Goal: Task Accomplishment & Management: Manage account settings

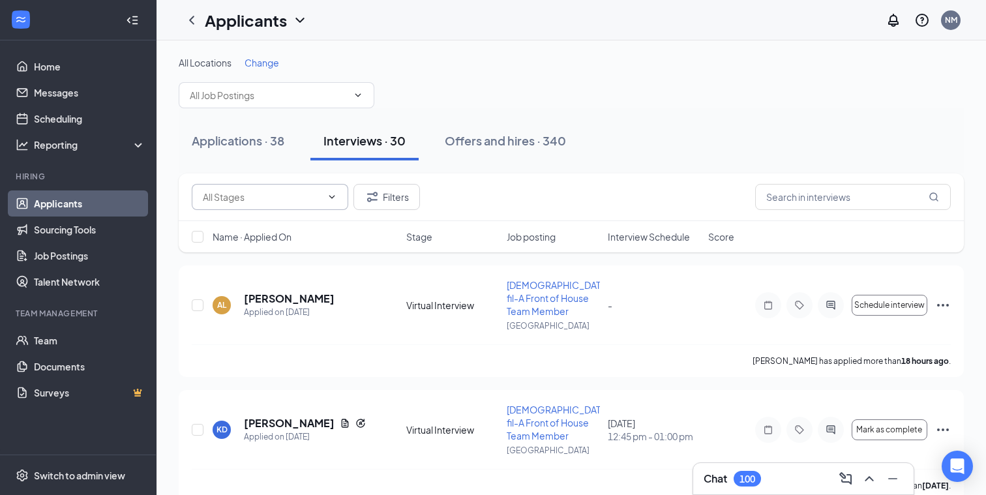
click at [327, 196] on icon "ChevronDown" at bounding box center [332, 197] width 10 height 10
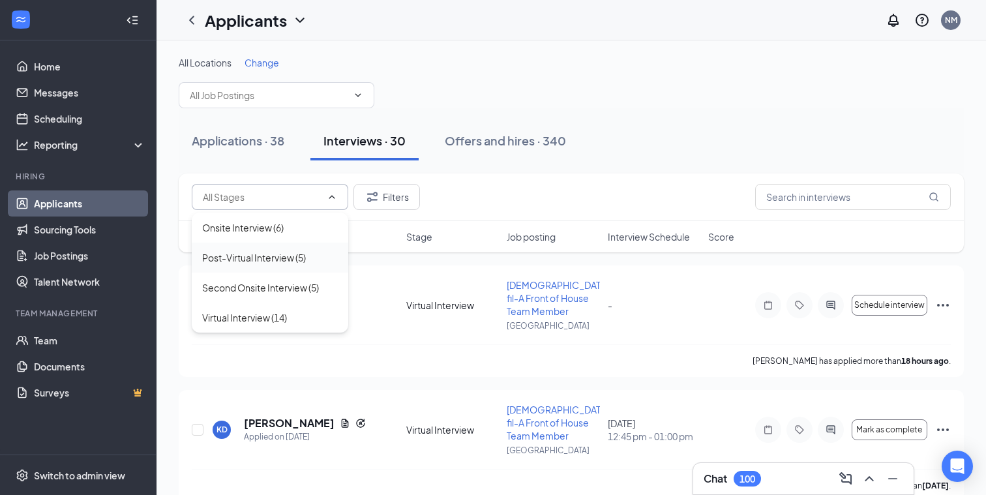
click at [264, 264] on div "Post-Virtual Interview (5)" at bounding box center [254, 257] width 104 height 14
type input "Post-Virtual Interview (5)"
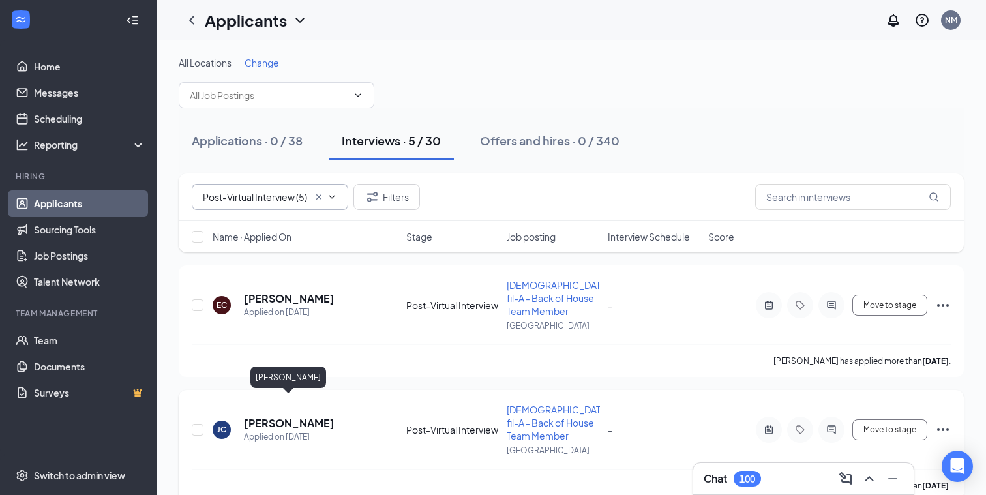
click at [286, 416] on h5 "[PERSON_NAME]" at bounding box center [289, 423] width 91 height 14
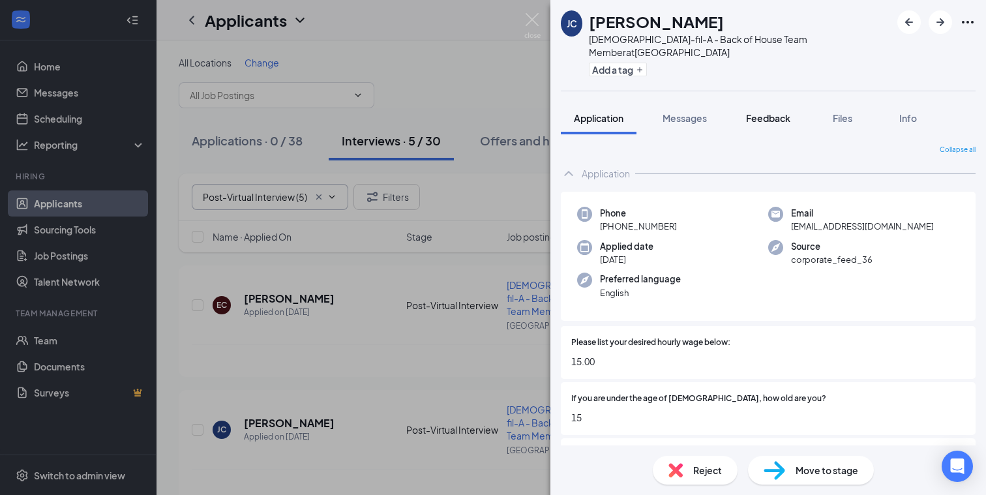
click at [771, 112] on span "Feedback" at bounding box center [768, 118] width 44 height 12
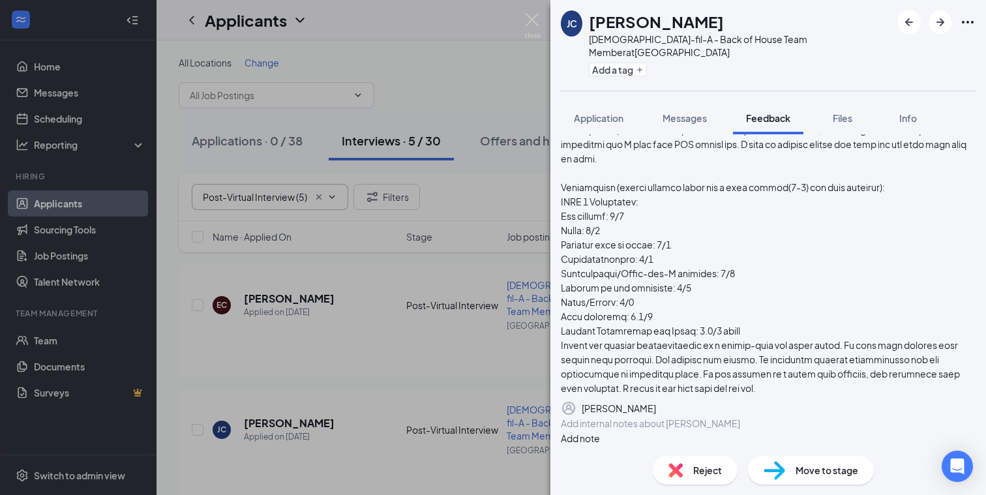
scroll to position [1271, 0]
click at [534, 19] on img at bounding box center [532, 25] width 16 height 25
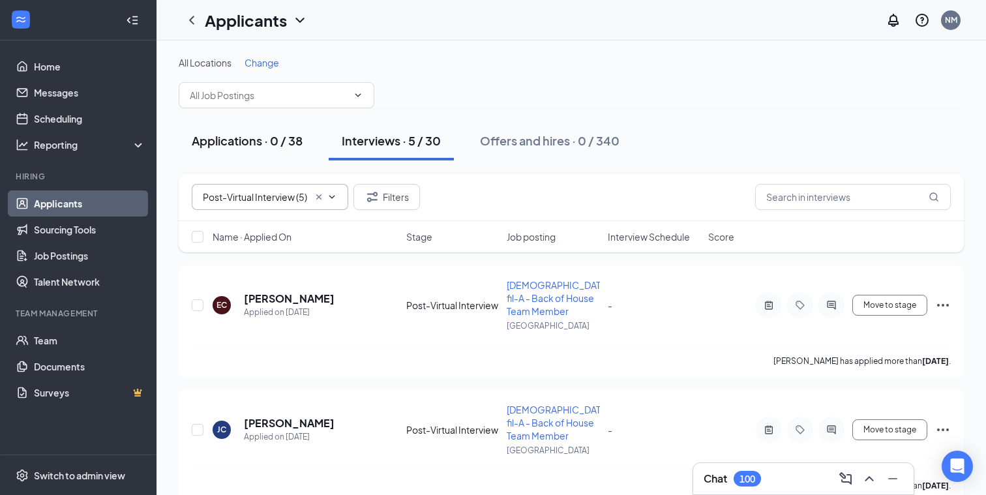
click at [234, 140] on div "Applications · 0 / 38" at bounding box center [247, 140] width 111 height 16
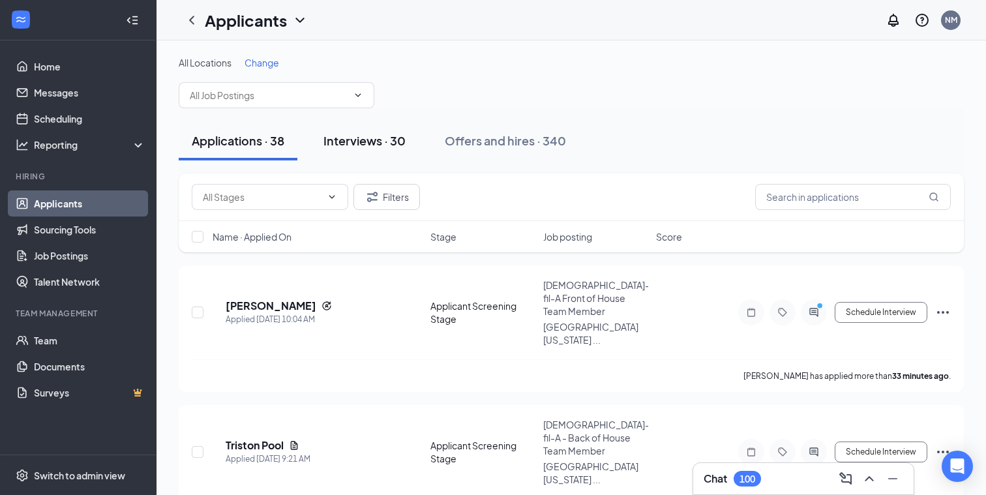
click at [380, 137] on div "Interviews · 30" at bounding box center [365, 140] width 82 height 16
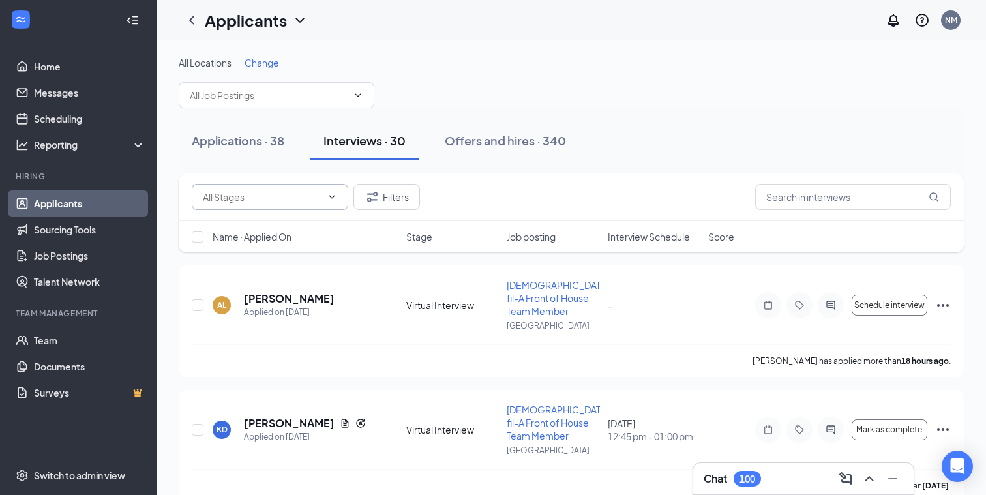
click at [333, 196] on icon "ChevronDown" at bounding box center [332, 197] width 10 height 10
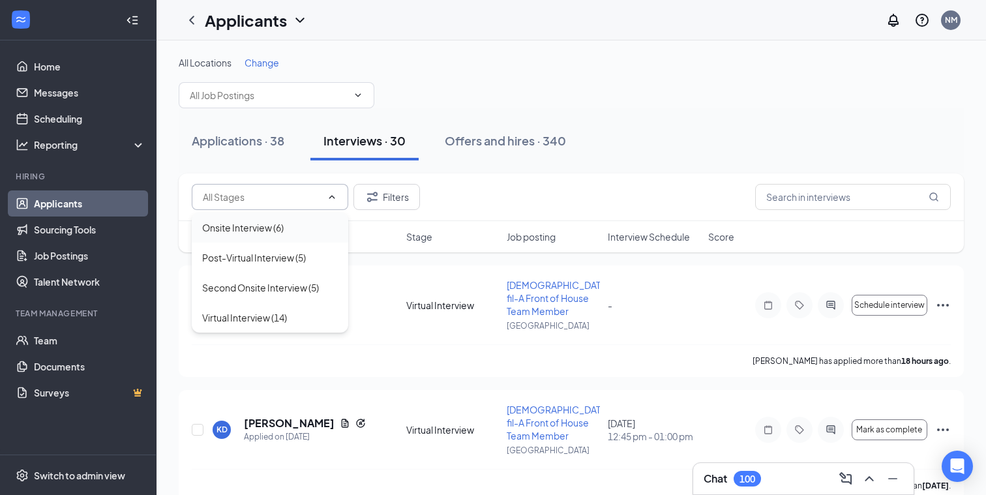
click at [258, 230] on div "Onsite Interview (6)" at bounding box center [243, 227] width 82 height 14
type input "Onsite Interview (6)"
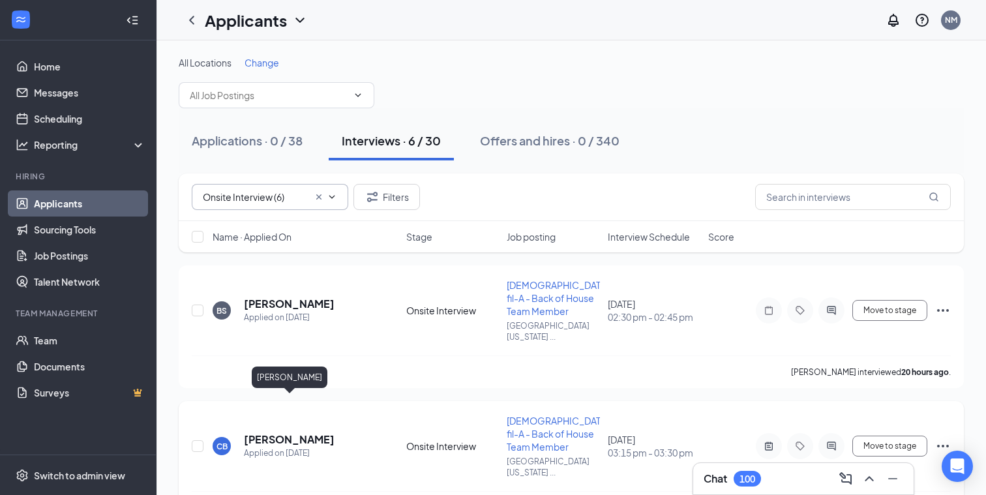
click at [311, 432] on h5 "[PERSON_NAME]" at bounding box center [289, 439] width 91 height 14
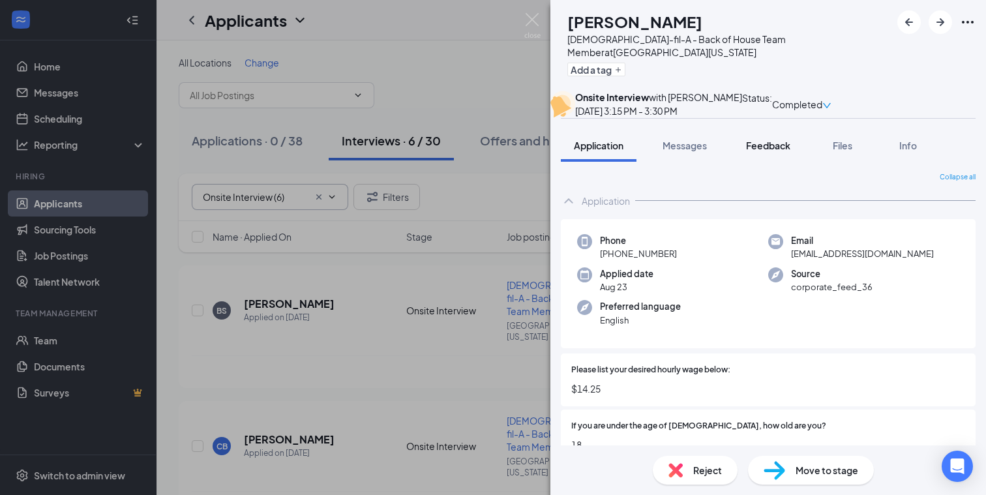
click at [774, 151] on span "Feedback" at bounding box center [768, 146] width 44 height 12
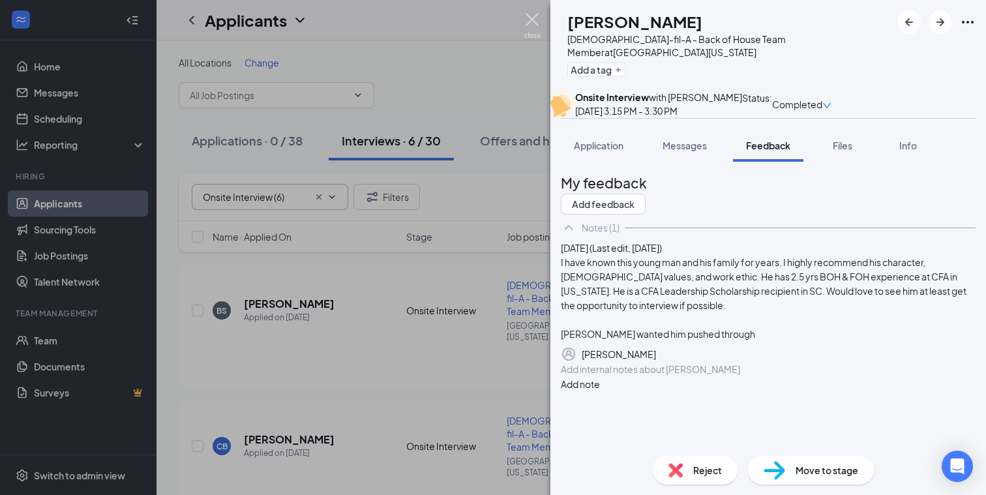
click at [528, 15] on img at bounding box center [532, 25] width 16 height 25
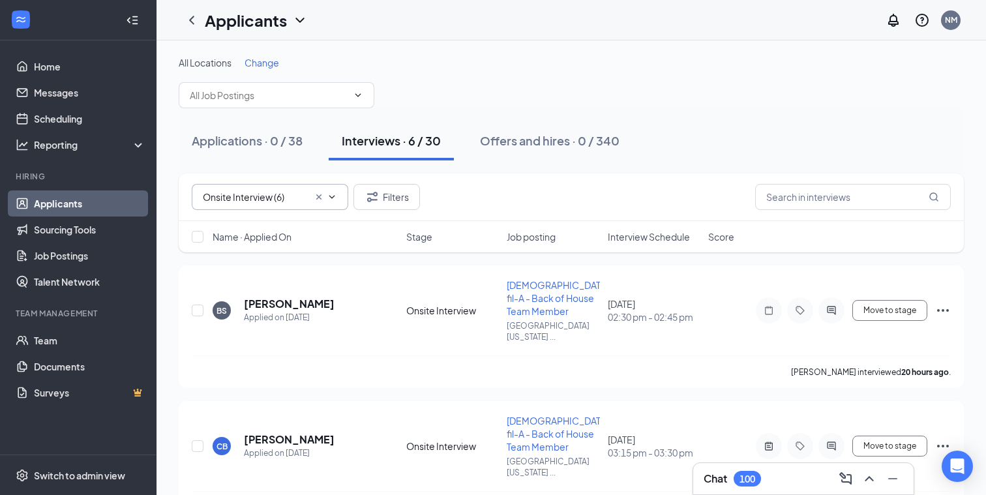
click at [723, 474] on h3 "Chat" at bounding box center [715, 479] width 23 height 14
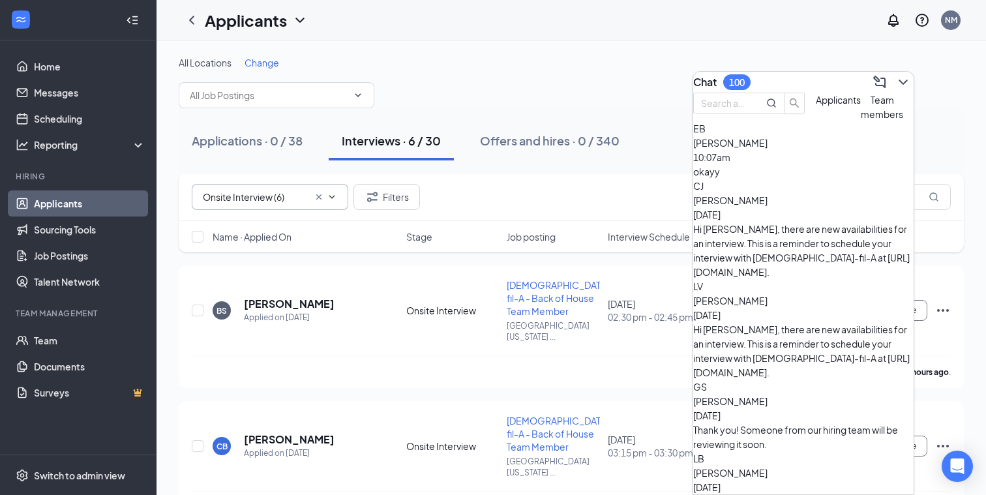
click at [793, 179] on div "okayy" at bounding box center [803, 171] width 220 height 14
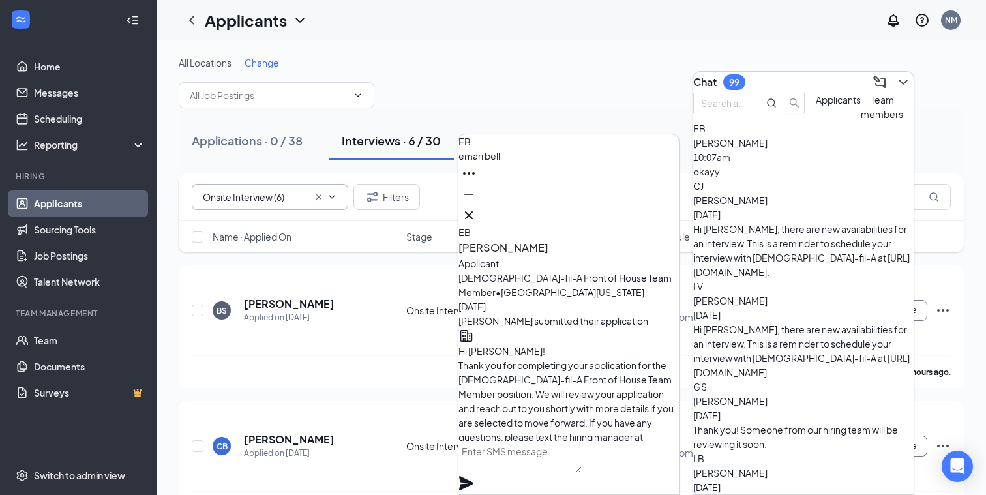
scroll to position [-177, 0]
click at [473, 211] on icon "Cross" at bounding box center [469, 215] width 8 height 8
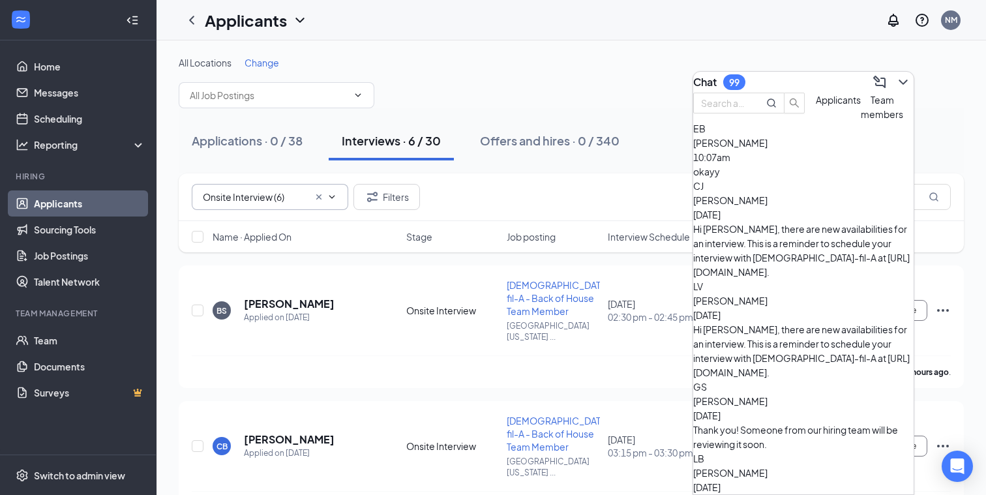
click at [810, 235] on div "Hi [PERSON_NAME], there are new availabilities for an interview. This is a remi…" at bounding box center [803, 250] width 220 height 57
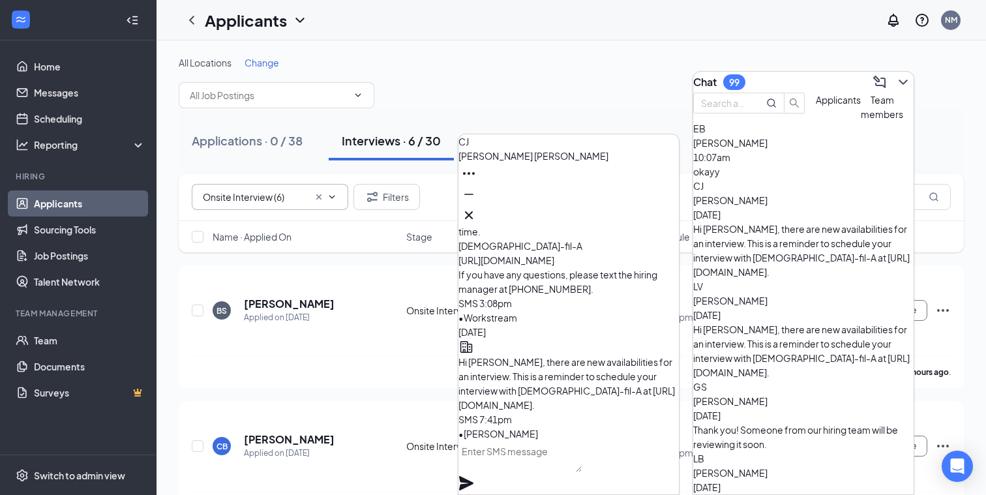
click at [811, 294] on div "Lachia Vang Aug 26" at bounding box center [803, 308] width 220 height 29
click at [768, 395] on span "[PERSON_NAME]" at bounding box center [730, 401] width 74 height 12
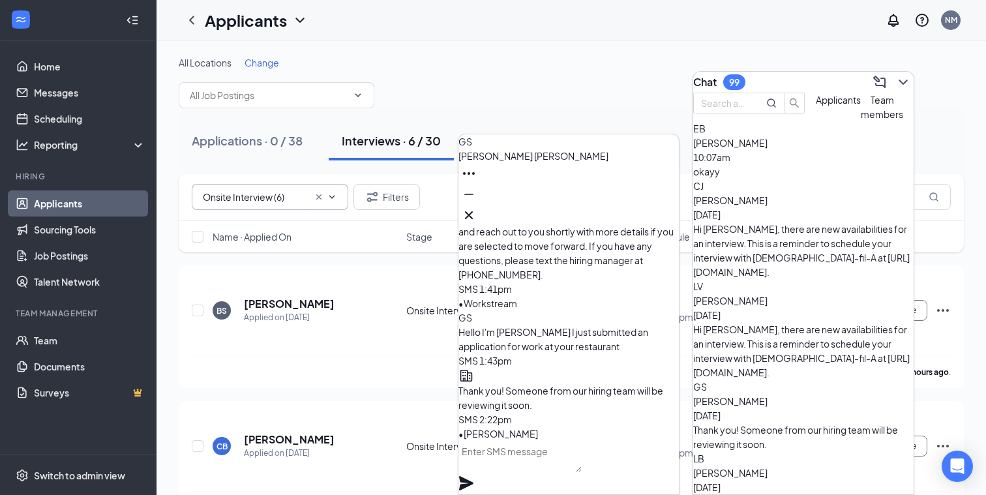
click at [768, 467] on span "[PERSON_NAME]" at bounding box center [730, 473] width 74 height 12
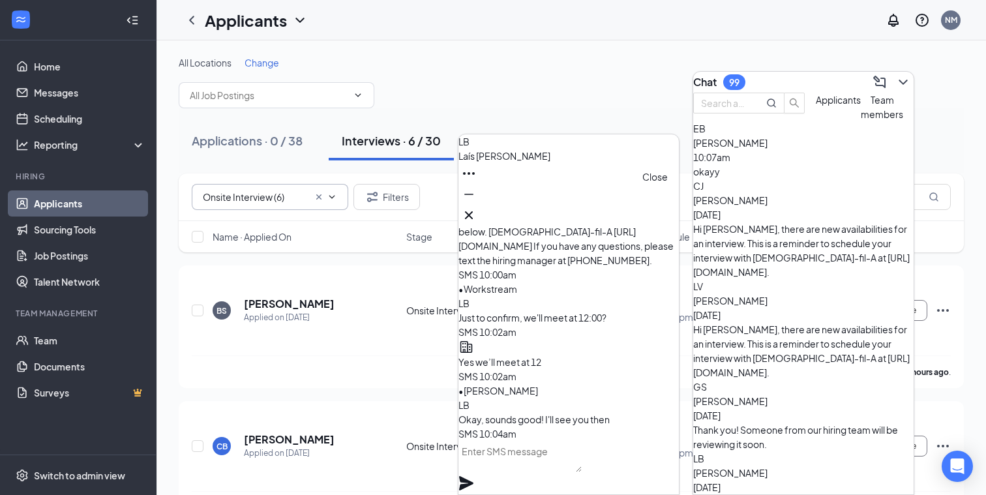
click at [477, 209] on icon "Cross" at bounding box center [469, 215] width 16 height 16
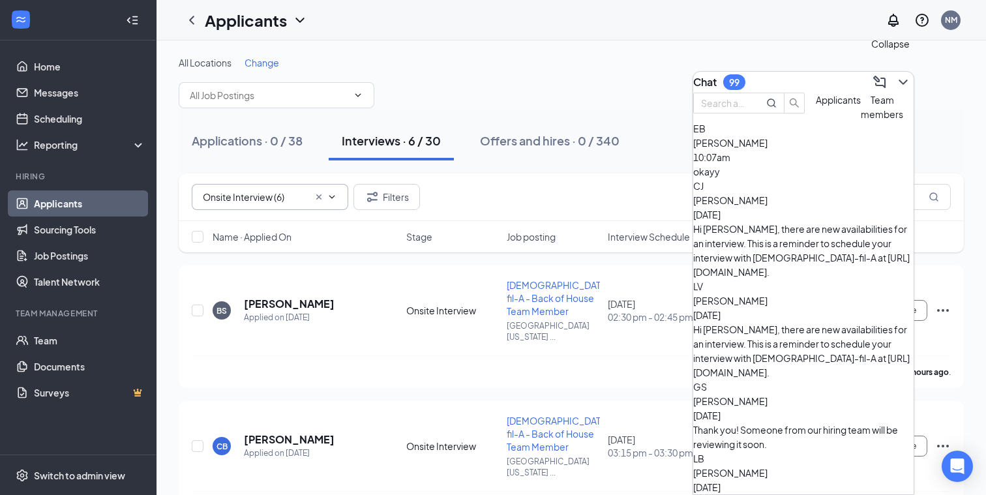
click at [898, 80] on icon "ChevronDown" at bounding box center [904, 82] width 16 height 16
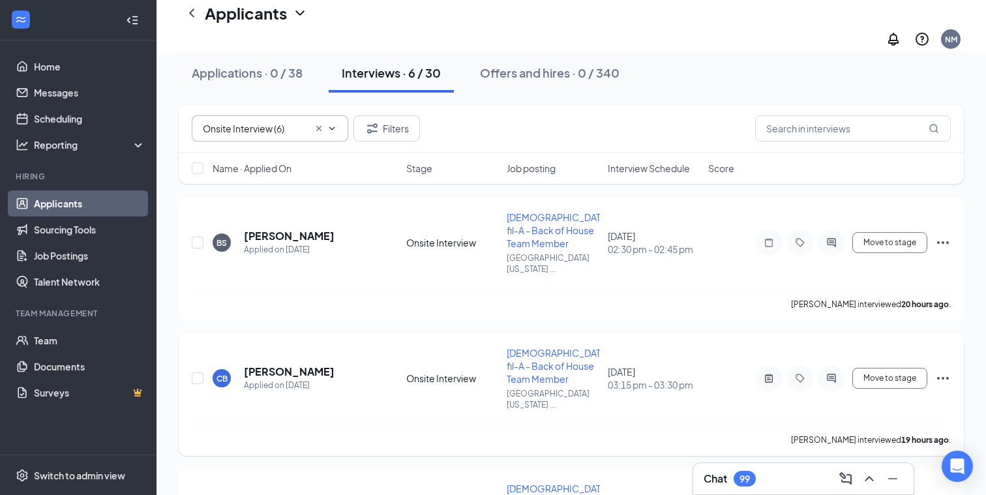
scroll to position [0, 0]
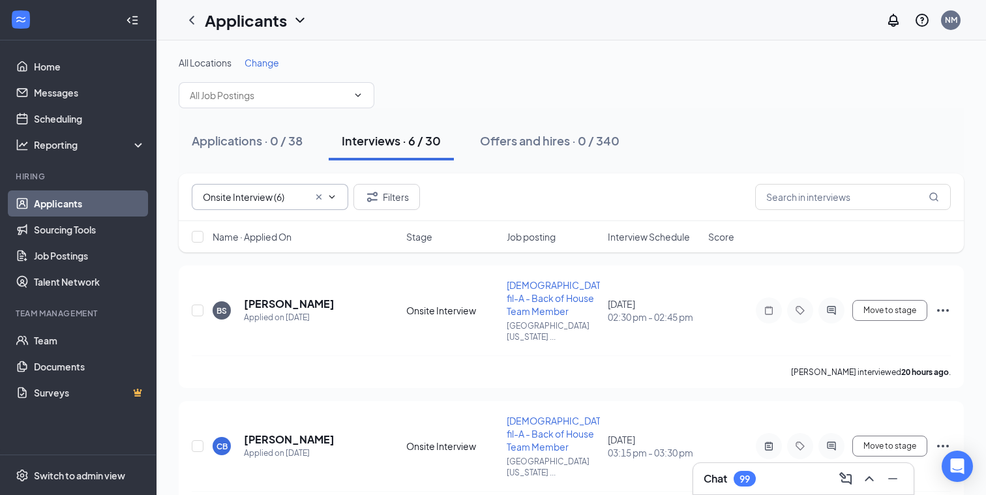
click at [320, 194] on icon "Cross" at bounding box center [319, 197] width 10 height 10
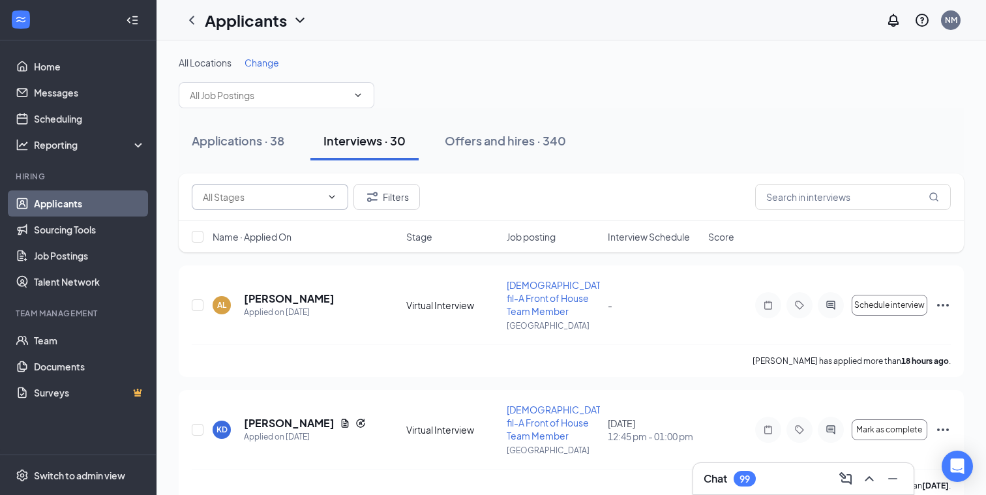
click at [331, 197] on icon "ChevronDown" at bounding box center [332, 196] width 6 height 3
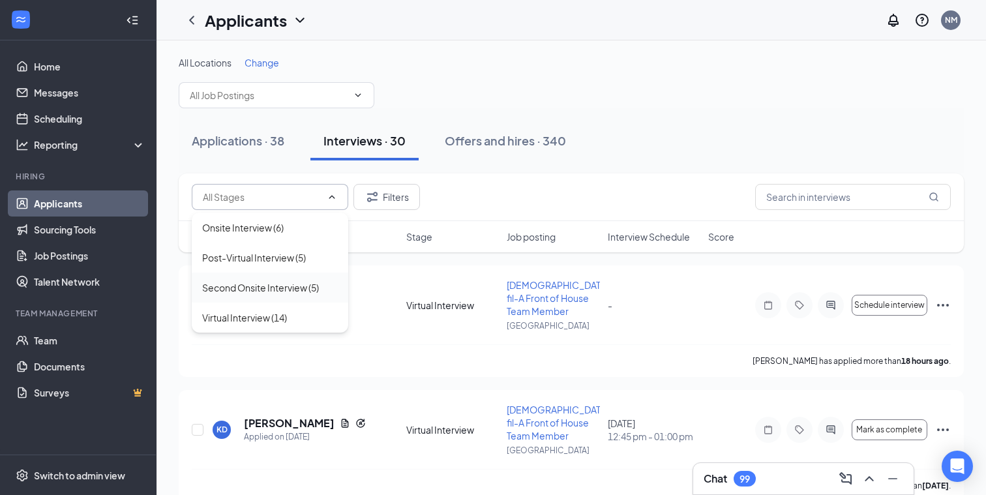
click at [269, 290] on div "Second Onsite Interview (5)" at bounding box center [260, 287] width 117 height 14
type input "Second Onsite Interview (5)"
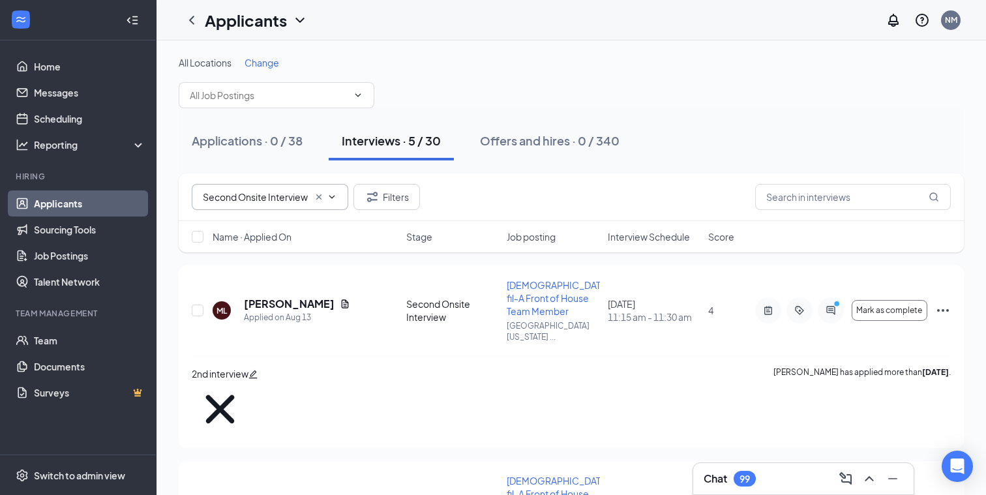
click at [318, 193] on icon "Cross" at bounding box center [319, 197] width 10 height 10
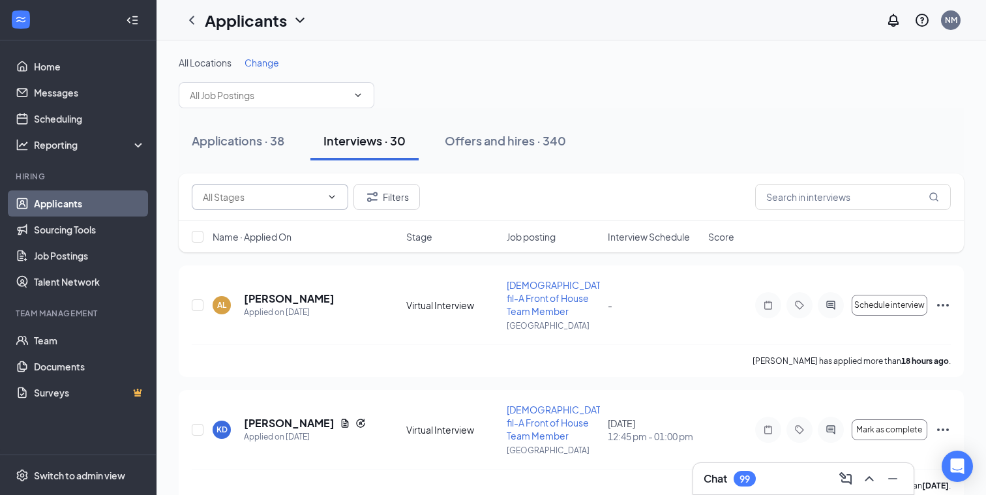
click at [332, 196] on icon "ChevronDown" at bounding box center [332, 197] width 10 height 10
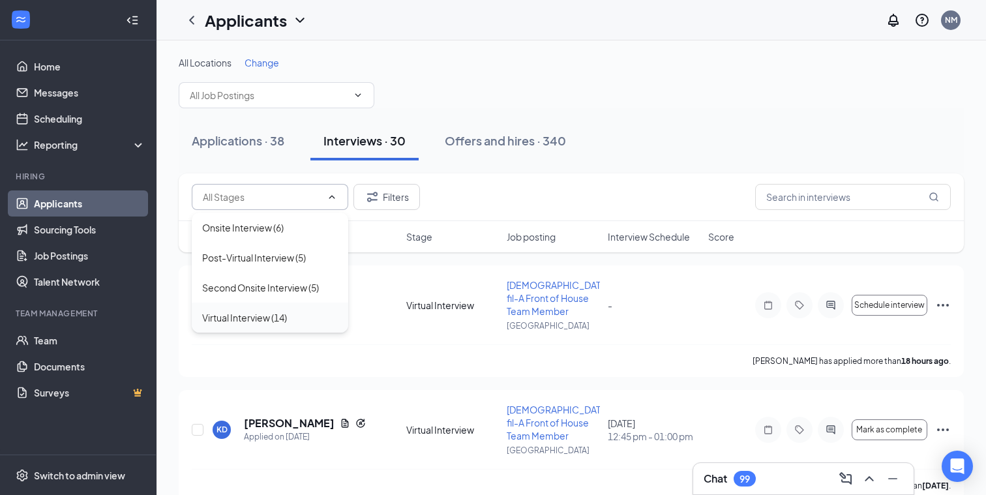
click at [266, 320] on div "Virtual Interview (14)" at bounding box center [244, 318] width 85 height 14
type input "Virtual Interview (14)"
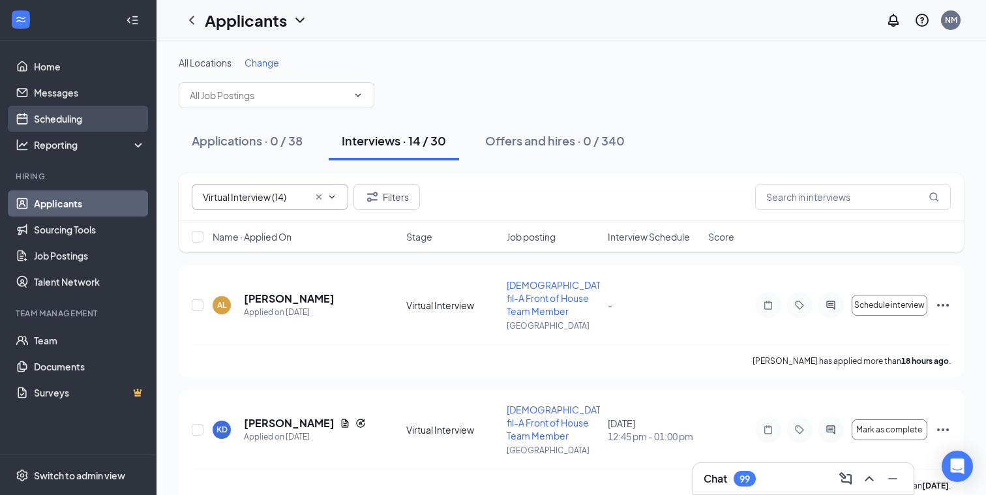
click at [70, 119] on link "Scheduling" at bounding box center [90, 119] width 112 height 26
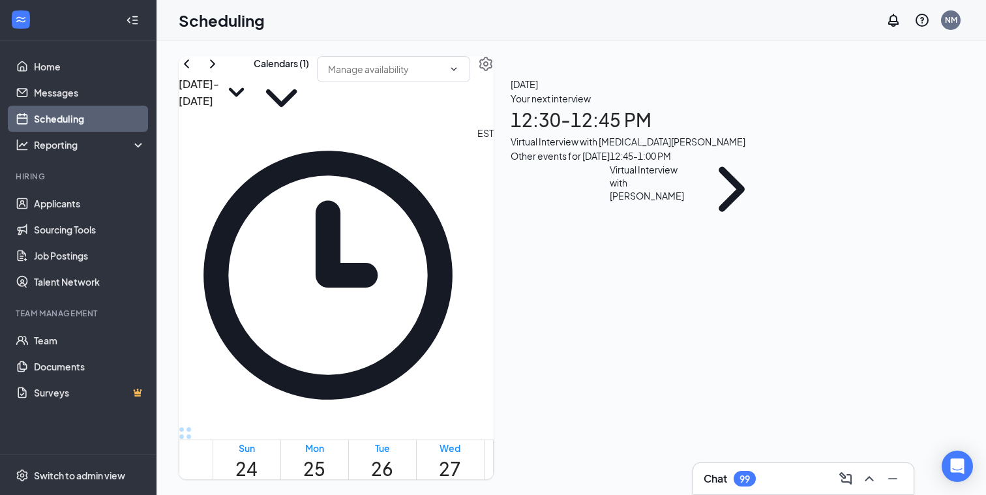
scroll to position [973, 0]
click at [220, 72] on icon "ChevronRight" at bounding box center [213, 64] width 16 height 16
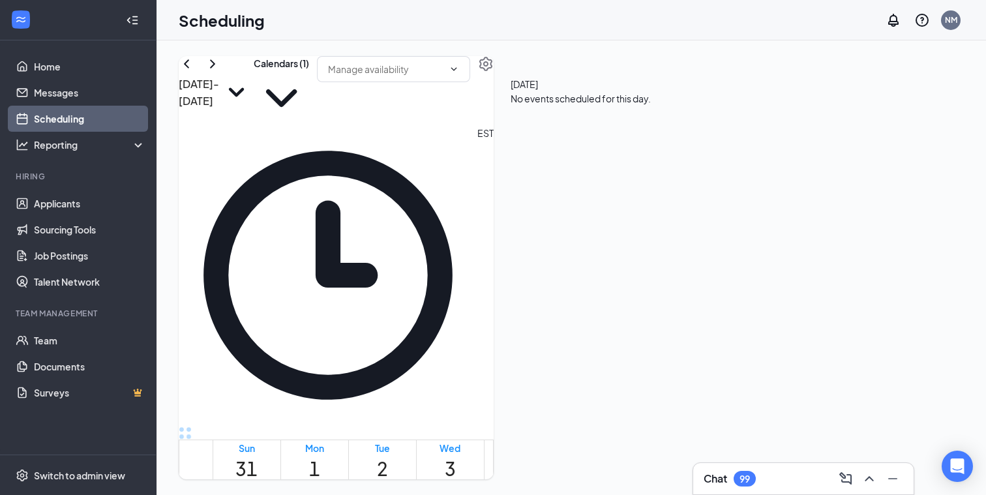
scroll to position [1141, 0]
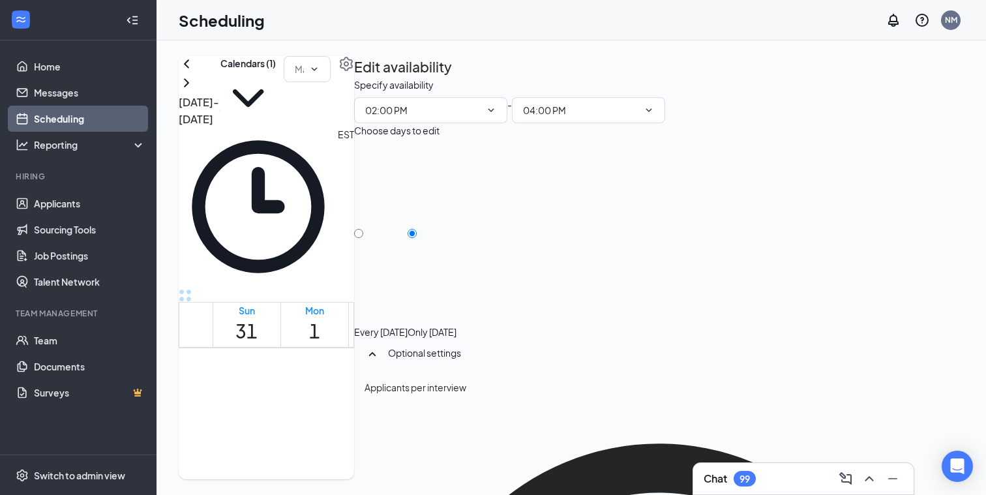
click at [645, 106] on td at bounding box center [450, 98] width 475 height 15
click at [54, 209] on link "Applicants" at bounding box center [90, 203] width 112 height 26
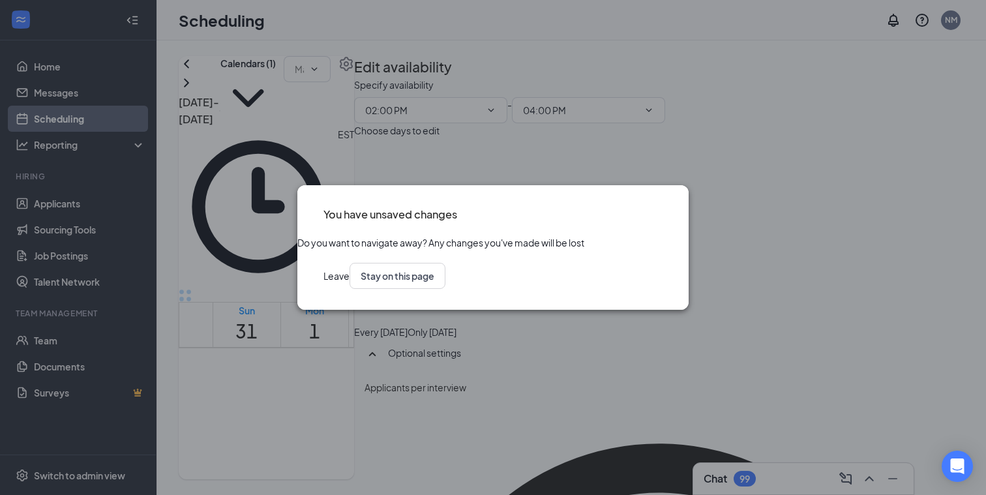
click at [663, 206] on icon "Cross" at bounding box center [663, 206] width 0 height 0
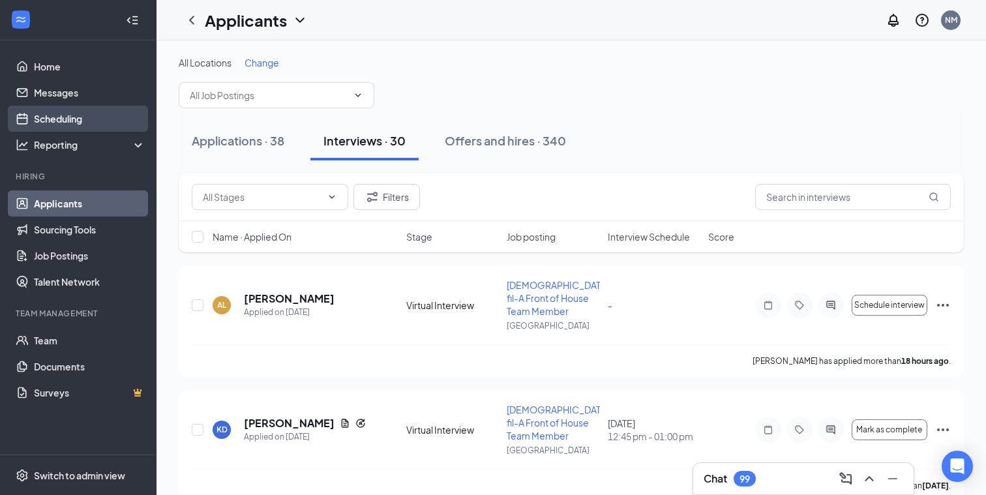
click at [110, 119] on link "Scheduling" at bounding box center [90, 119] width 112 height 26
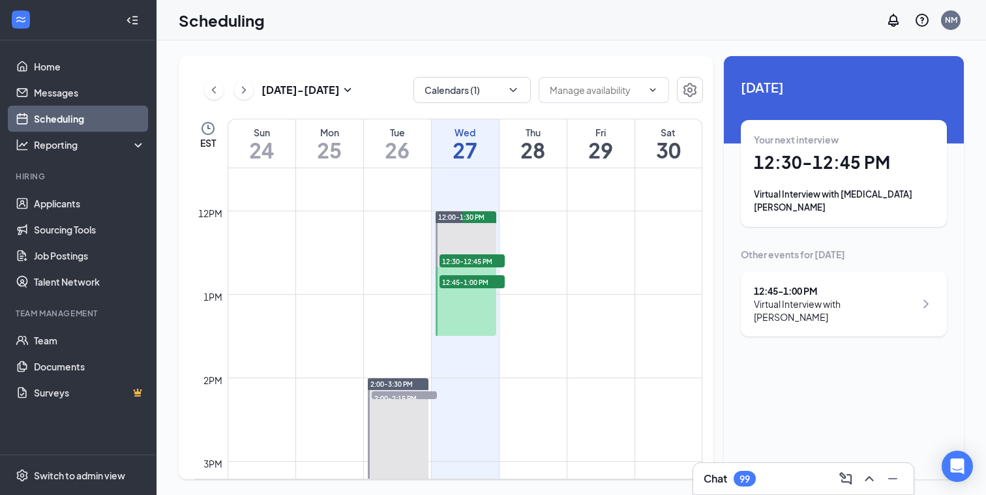
scroll to position [962, 0]
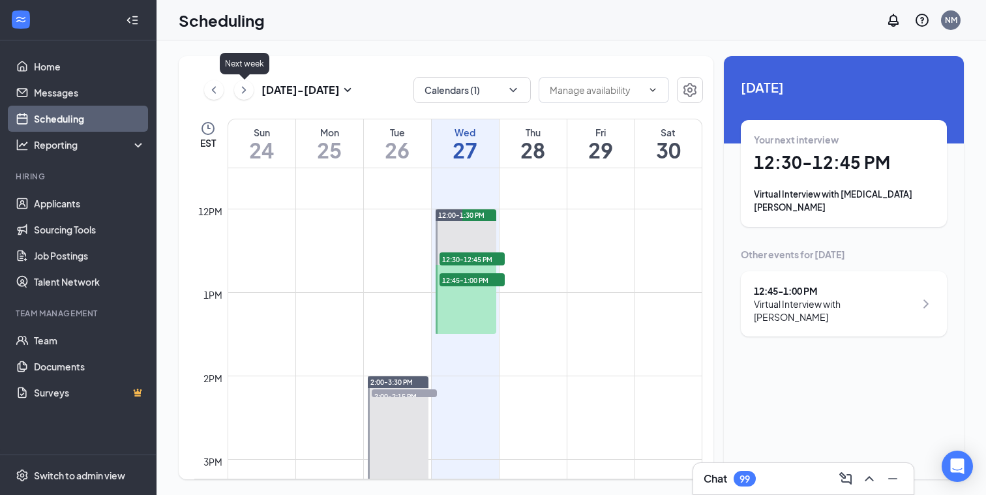
click at [244, 89] on icon "ChevronRight" at bounding box center [243, 90] width 13 height 16
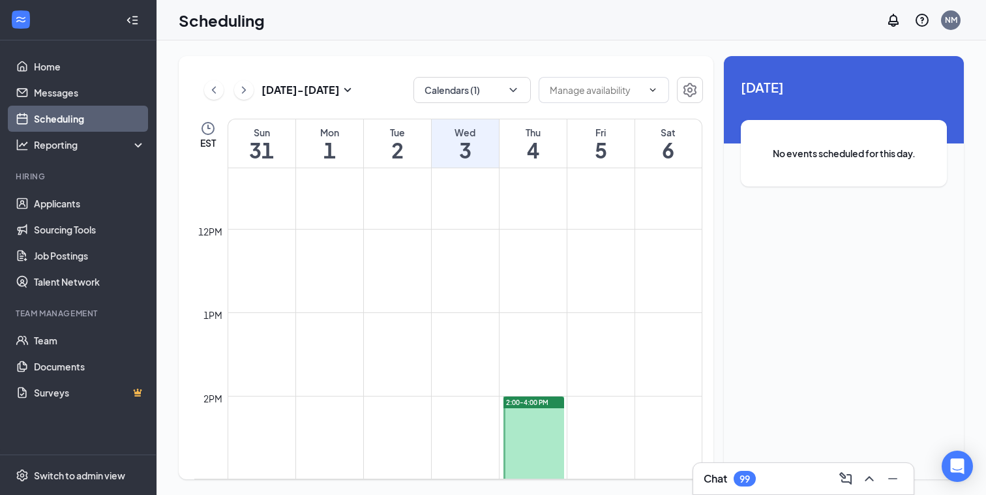
scroll to position [937, 0]
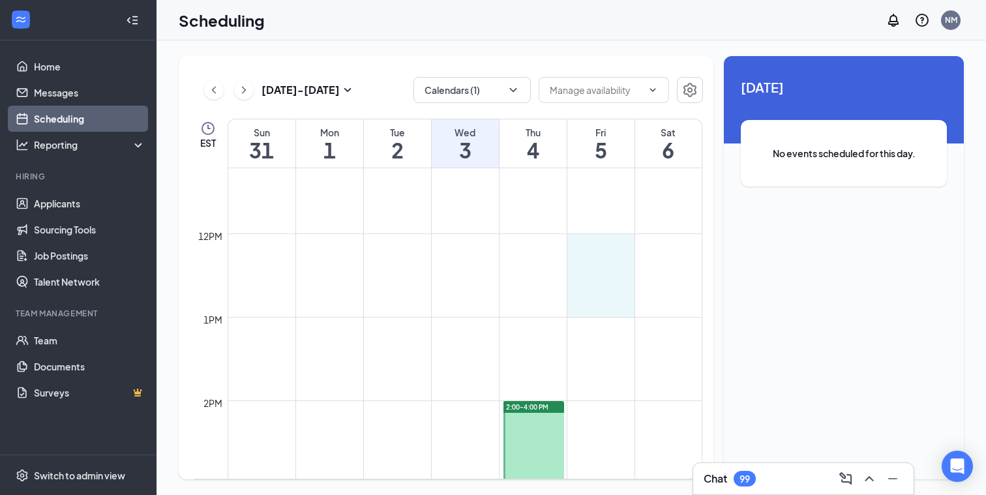
drag, startPoint x: 596, startPoint y: 243, endPoint x: 601, endPoint y: 297, distance: 53.7
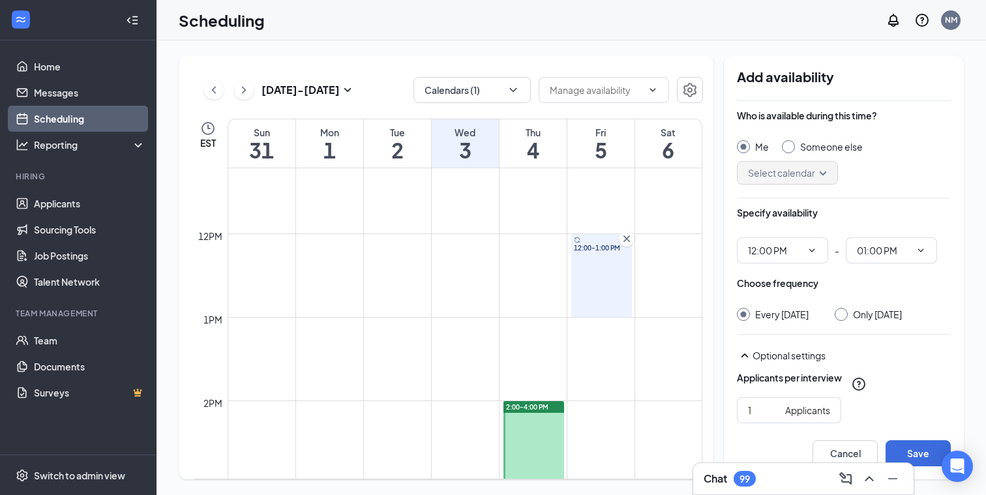
click at [838, 314] on input "Only Friday, Sep 5" at bounding box center [839, 312] width 9 height 9
radio input "true"
radio input "false"
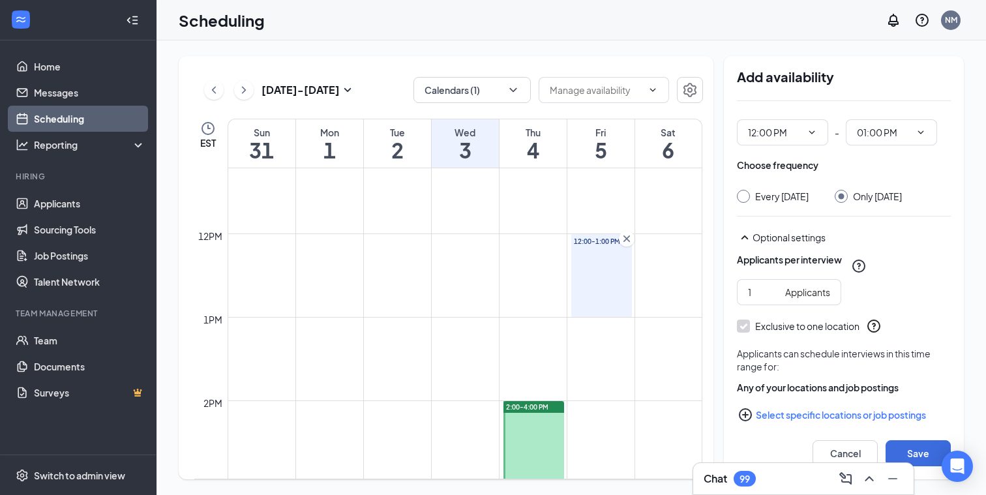
scroll to position [132, 0]
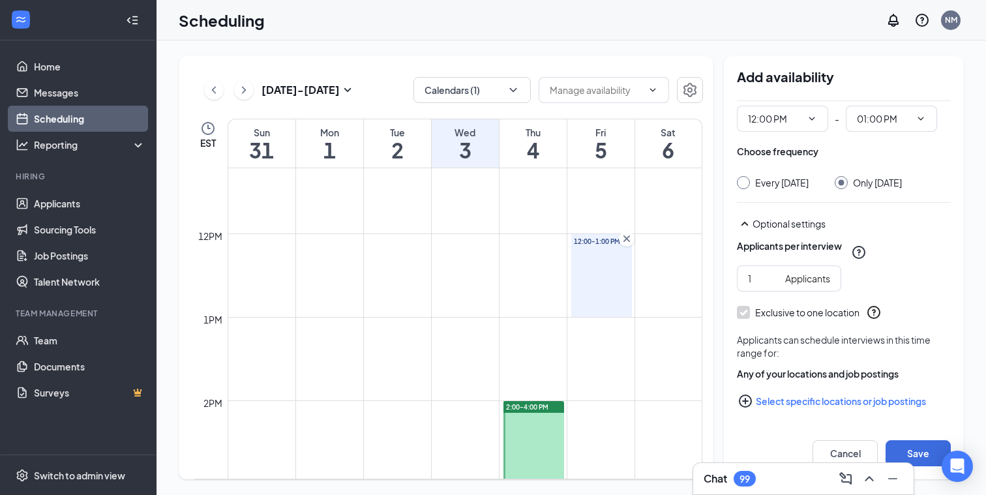
click at [748, 401] on icon "PlusCircle" at bounding box center [745, 401] width 13 height 13
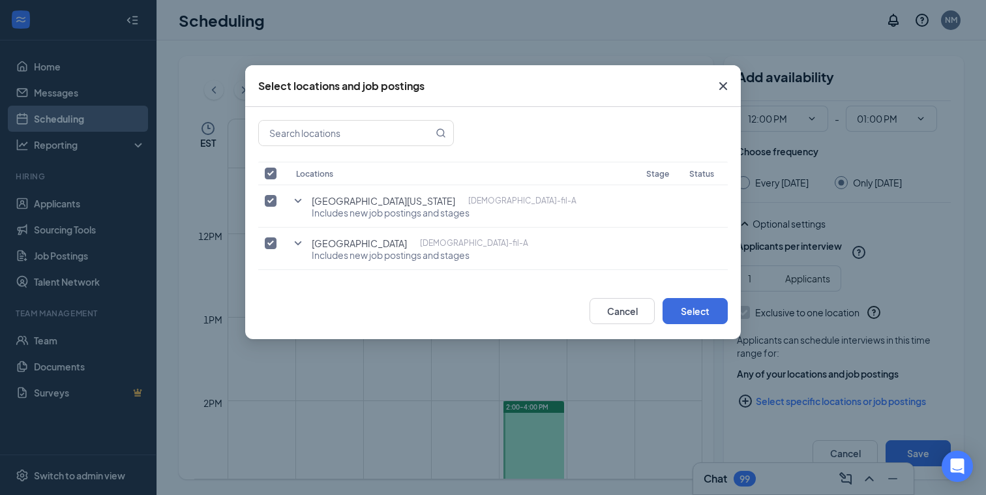
click at [267, 173] on input "checkbox" at bounding box center [271, 174] width 12 height 12
checkbox input "false"
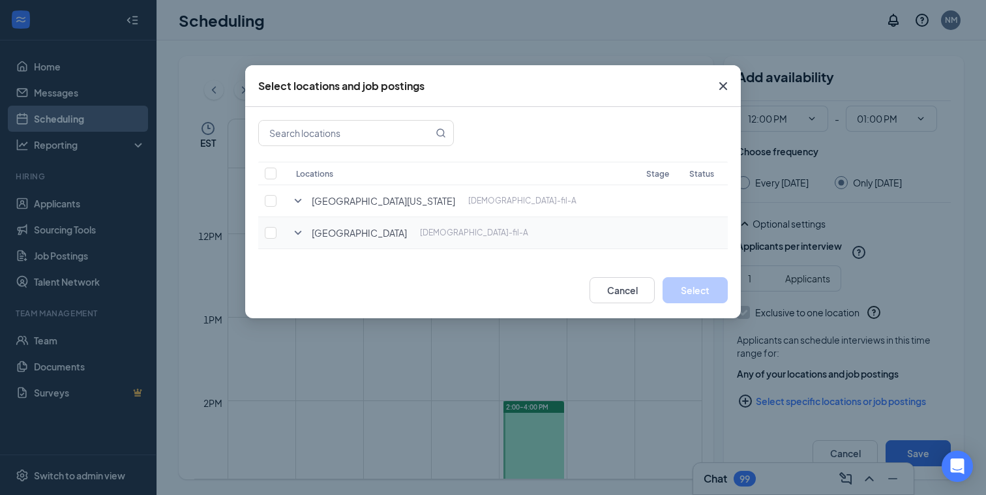
click at [299, 230] on icon "SmallChevronDown" at bounding box center [298, 233] width 16 height 16
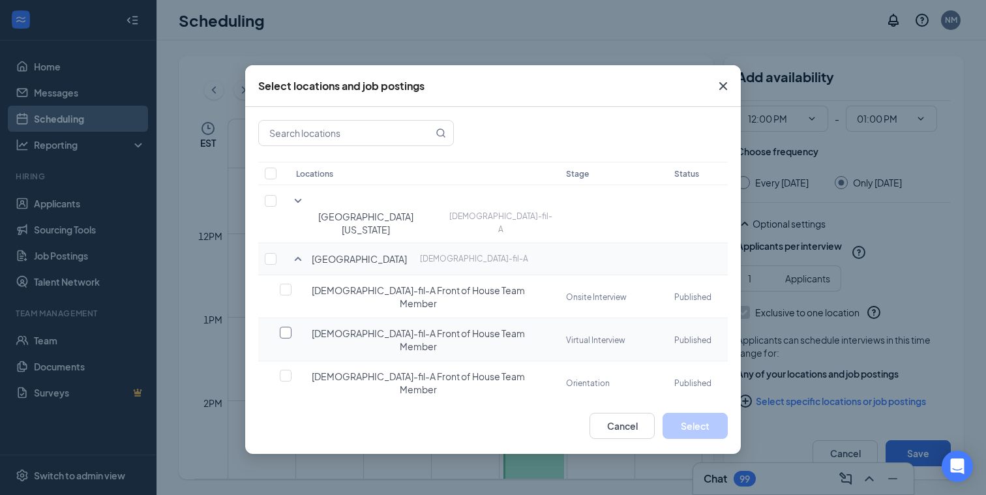
click at [286, 327] on input "checkbox" at bounding box center [286, 333] width 12 height 12
checkbox input "false"
checkbox input "true"
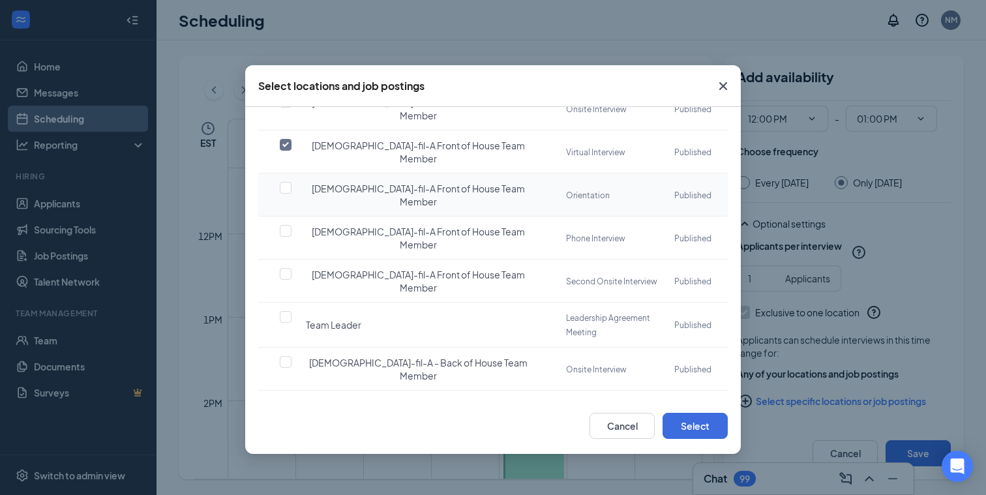
scroll to position [197, 0]
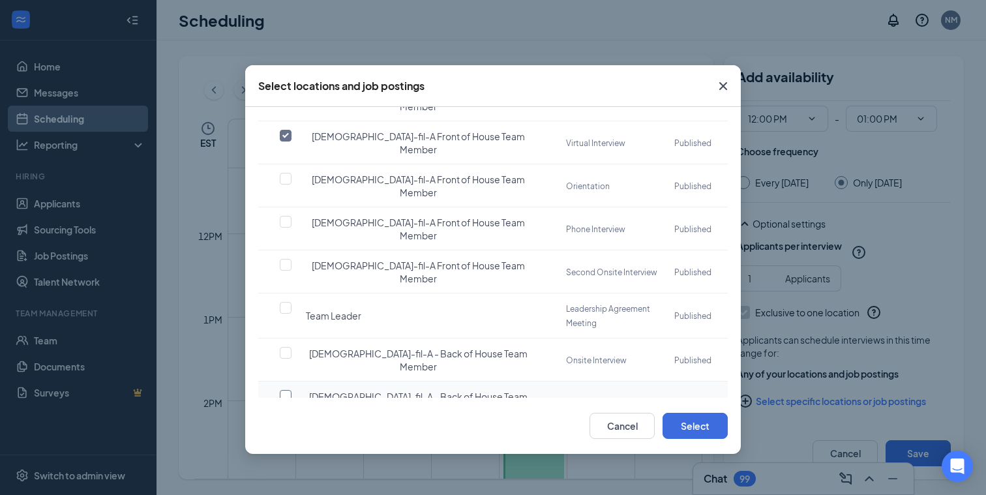
click at [283, 390] on input "checkbox" at bounding box center [286, 396] width 12 height 12
checkbox input "true"
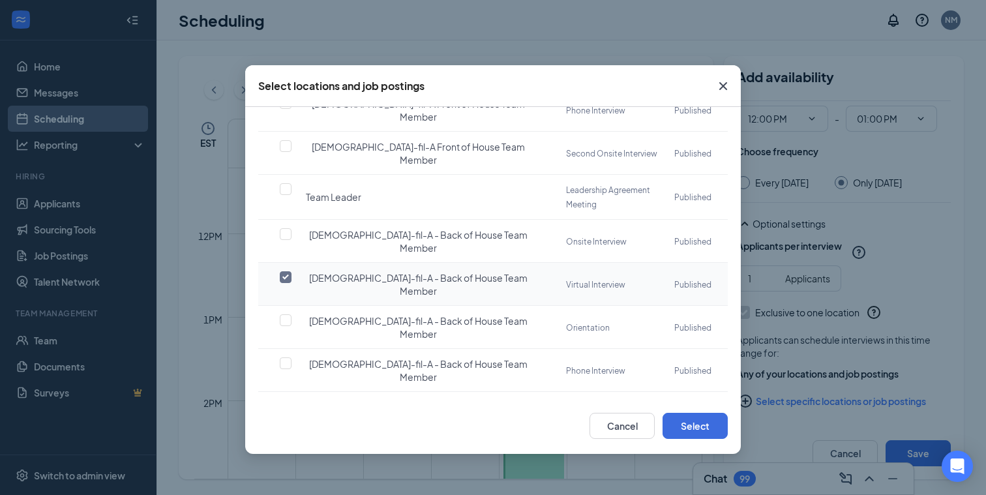
scroll to position [316, 0]
click at [698, 427] on button "Select" at bounding box center [695, 426] width 65 height 26
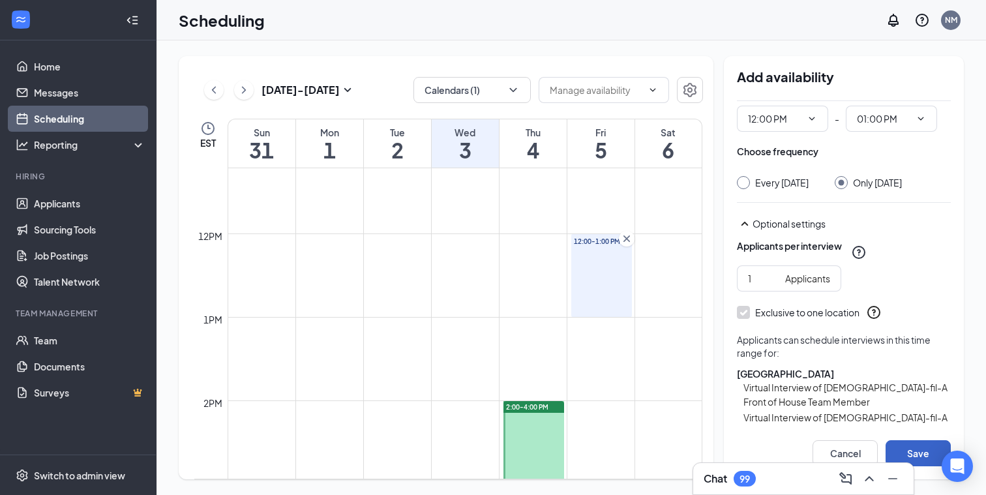
click at [921, 451] on button "Save" at bounding box center [918, 453] width 65 height 26
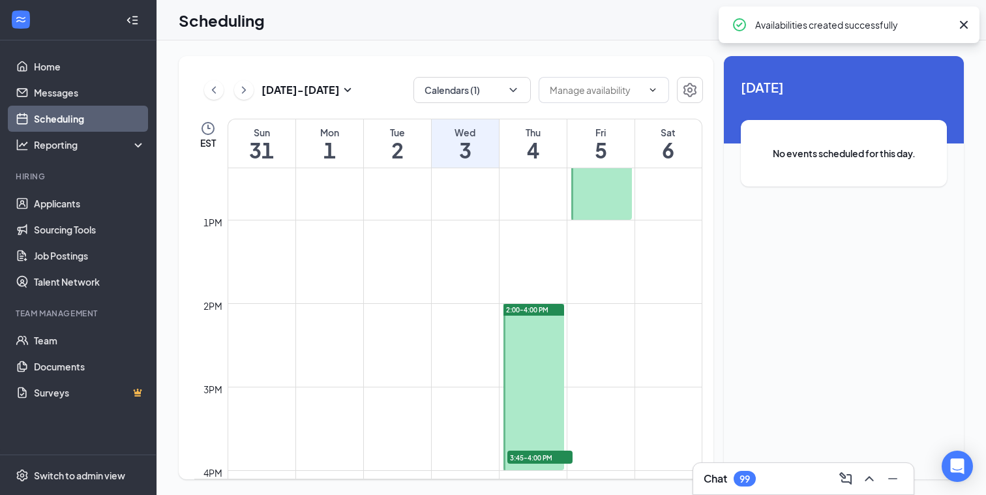
scroll to position [1037, 0]
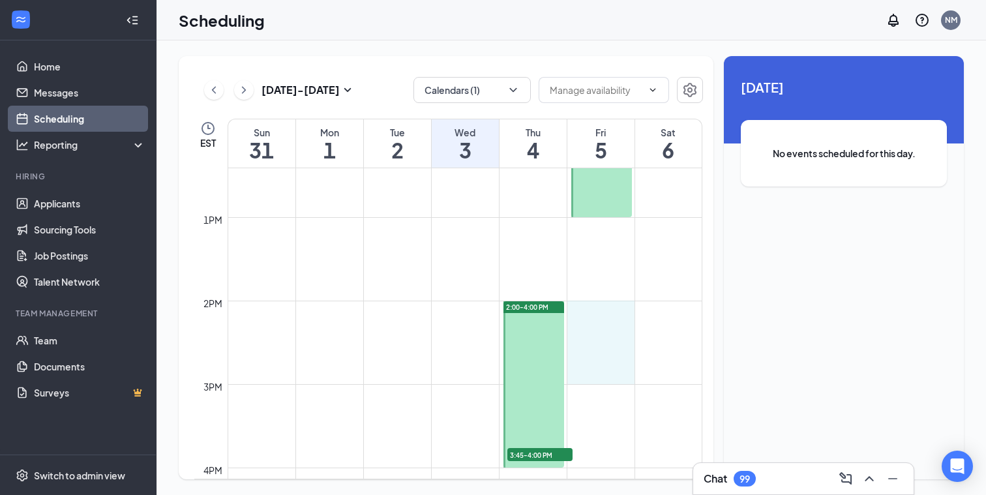
drag, startPoint x: 604, startPoint y: 310, endPoint x: 612, endPoint y: 372, distance: 63.1
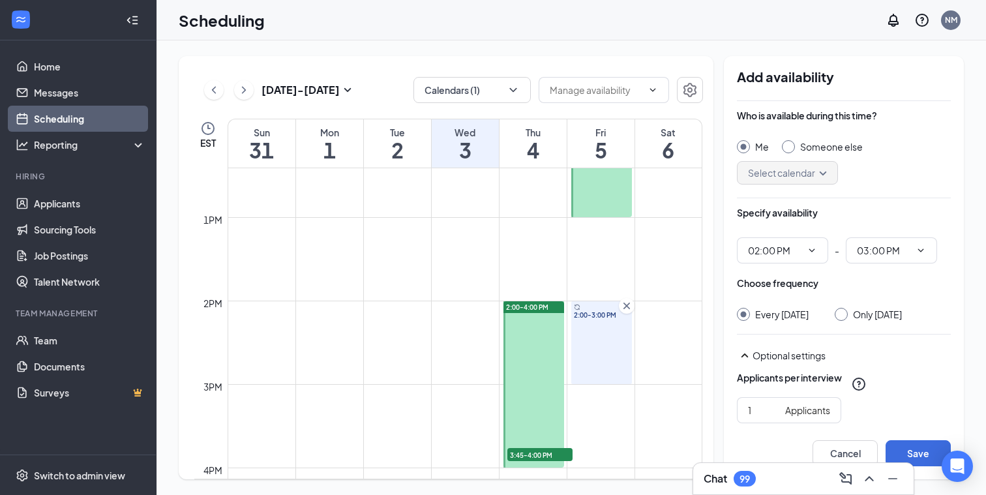
click at [838, 313] on input "Only Friday, Sep 5" at bounding box center [839, 312] width 9 height 9
radio input "true"
radio input "false"
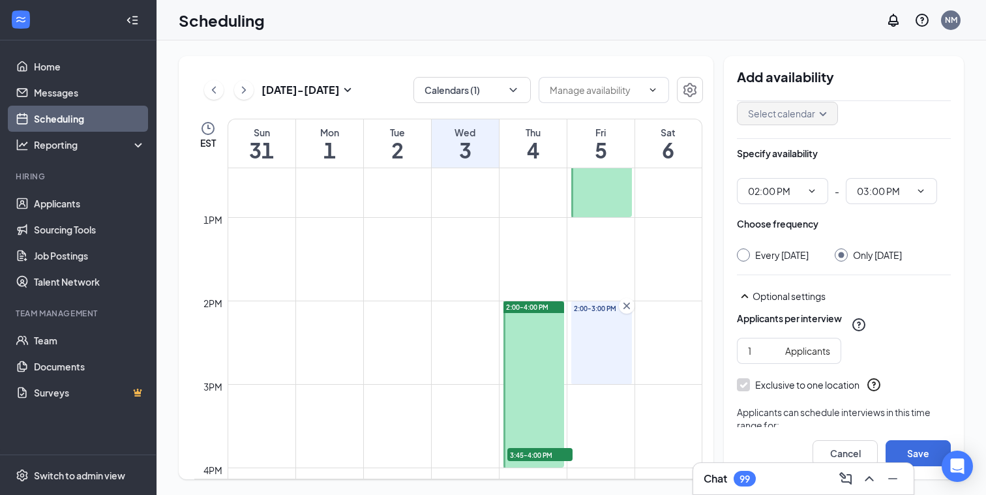
scroll to position [132, 0]
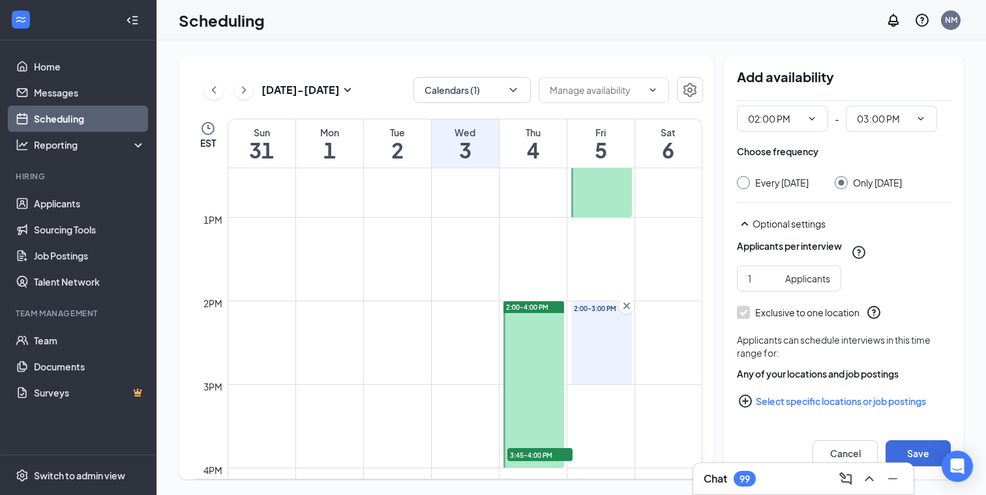
click at [746, 401] on icon "PlusCircle" at bounding box center [745, 401] width 13 height 13
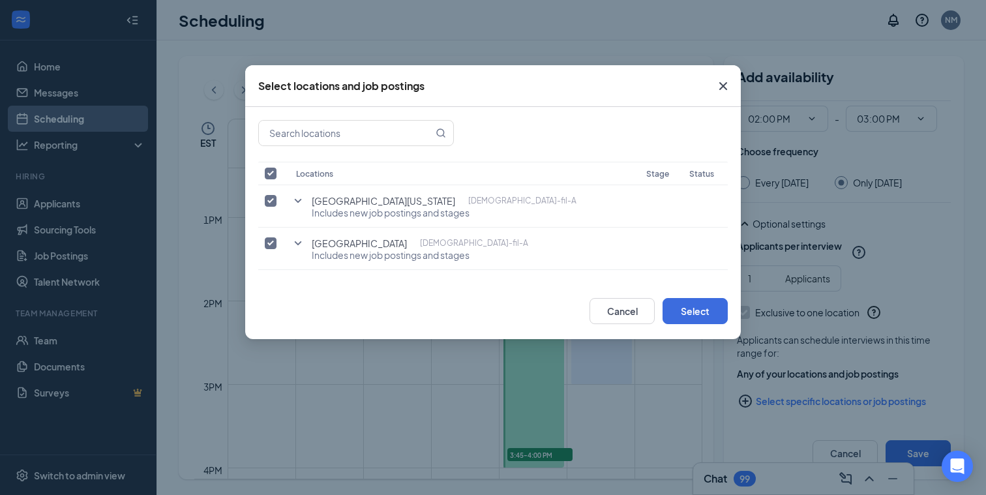
click at [268, 169] on input "checkbox" at bounding box center [271, 174] width 12 height 12
checkbox input "false"
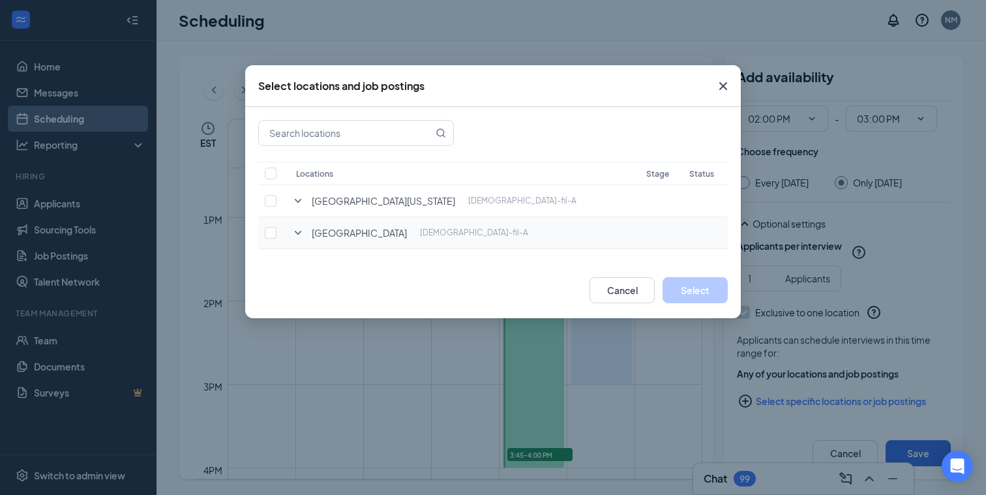
click at [298, 232] on icon "SmallChevronDown" at bounding box center [298, 233] width 16 height 16
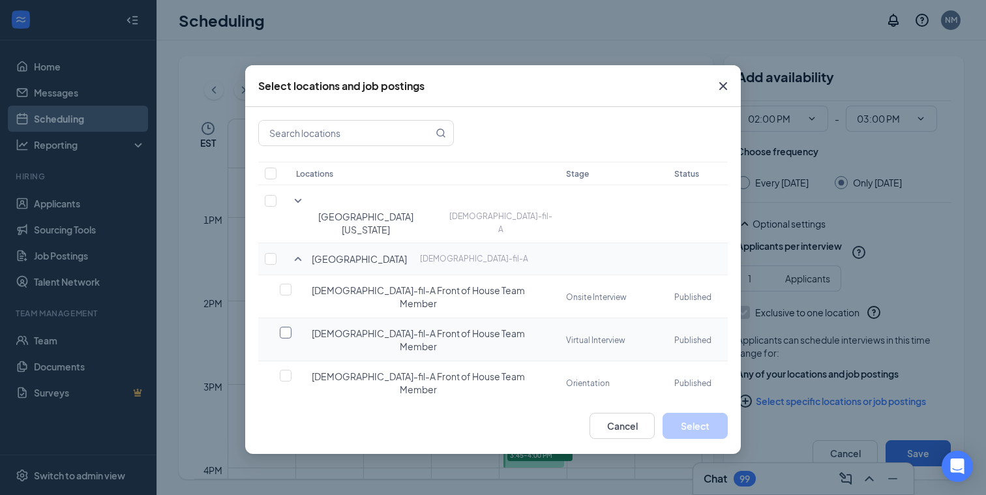
click at [286, 327] on input "checkbox" at bounding box center [286, 333] width 12 height 12
checkbox input "false"
checkbox input "true"
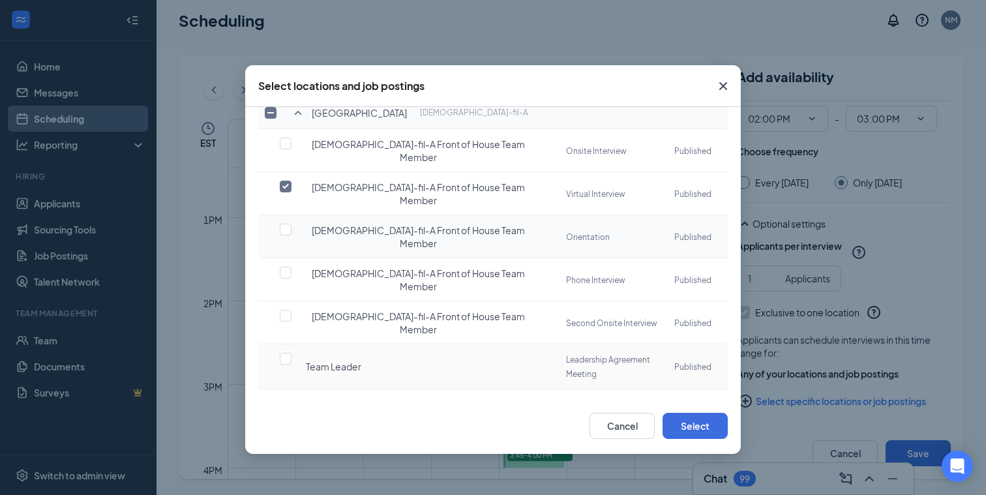
scroll to position [180, 0]
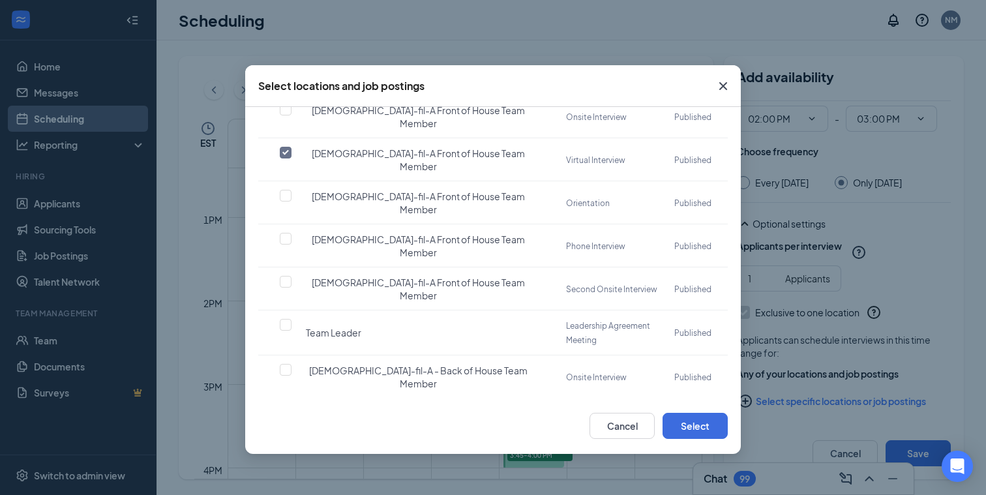
click at [287, 407] on input "checkbox" at bounding box center [286, 413] width 12 height 12
checkbox input "true"
click at [705, 424] on button "Select" at bounding box center [695, 426] width 65 height 26
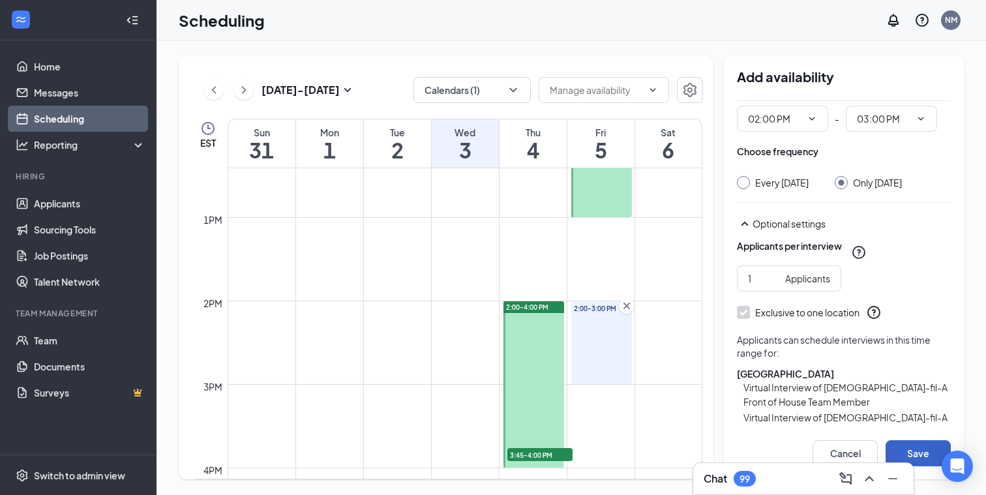
click at [933, 451] on button "Save" at bounding box center [918, 453] width 65 height 26
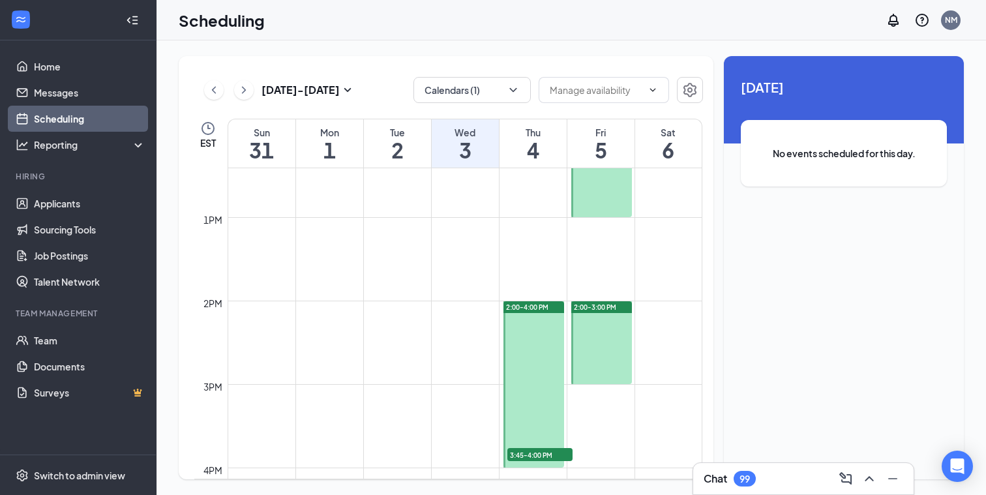
click at [588, 329] on div at bounding box center [601, 342] width 61 height 83
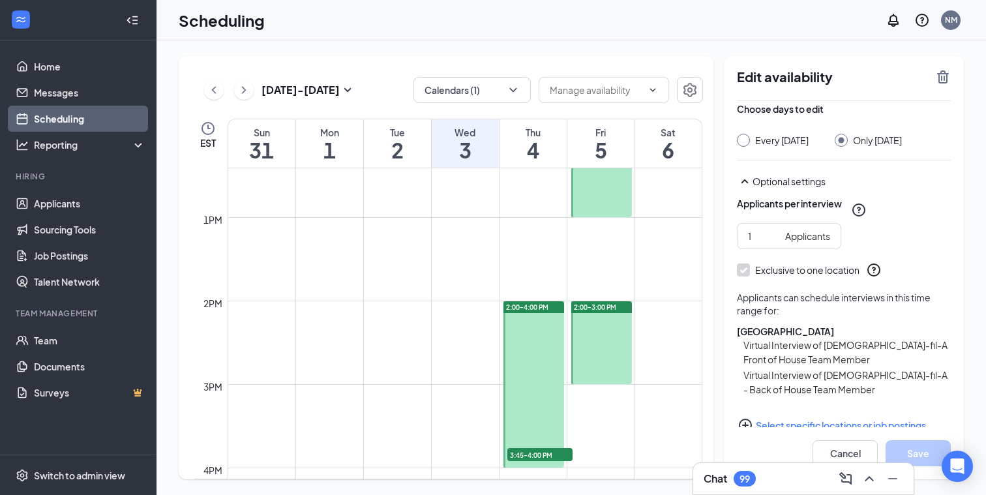
scroll to position [78, 0]
click at [612, 198] on div at bounding box center [601, 175] width 61 height 83
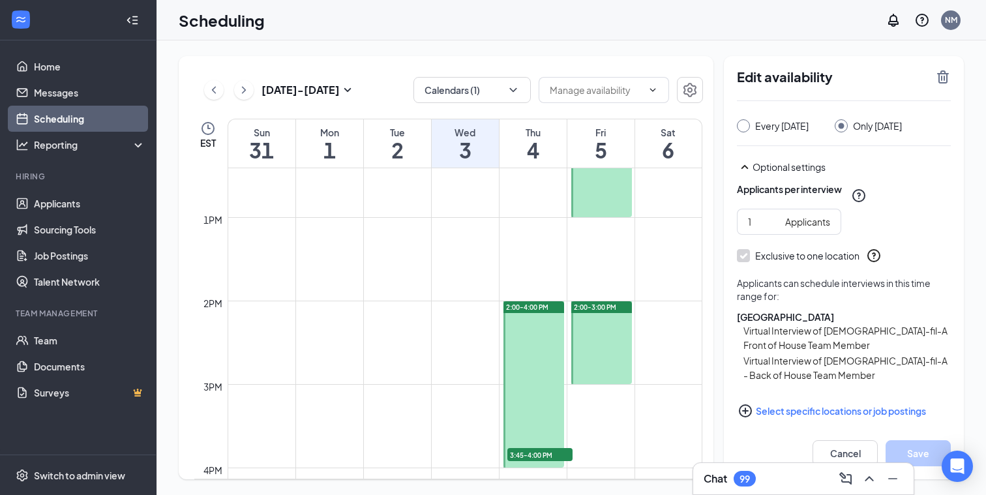
scroll to position [101, 0]
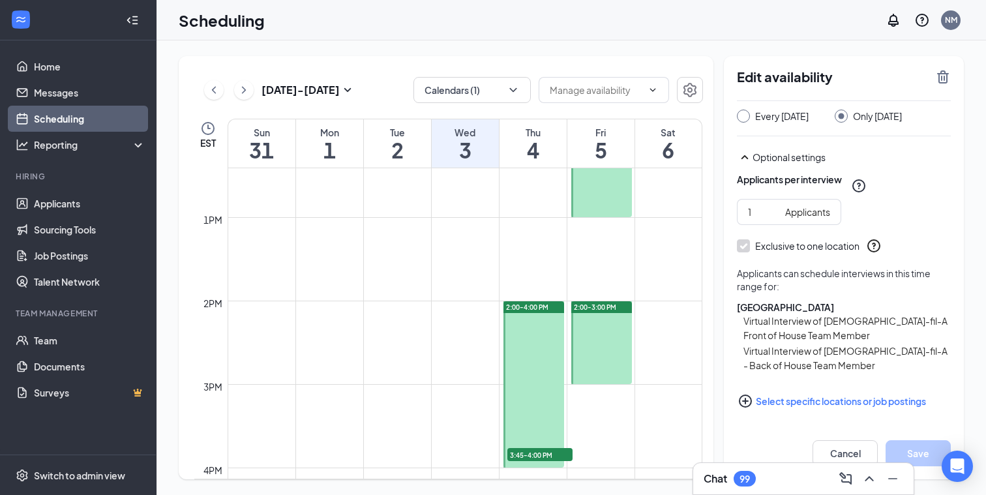
click at [545, 357] on div at bounding box center [534, 384] width 61 height 166
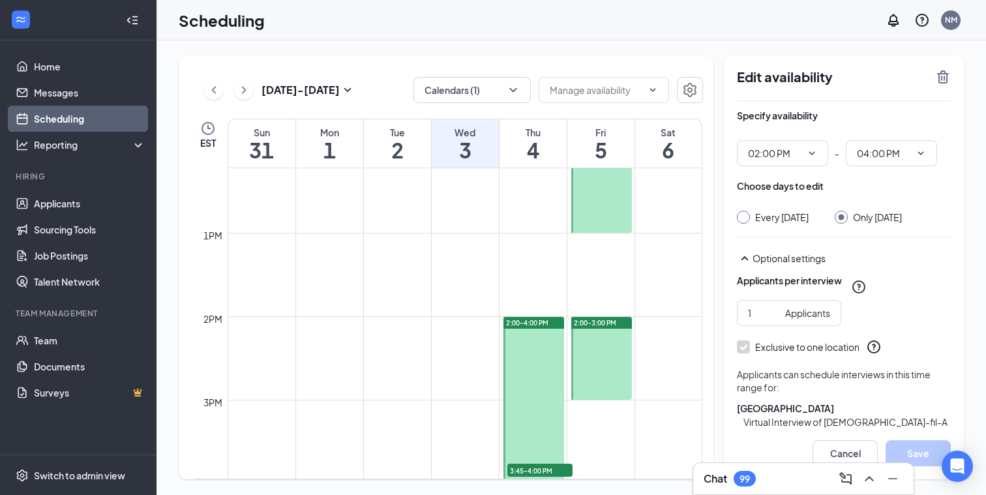
scroll to position [1049, 0]
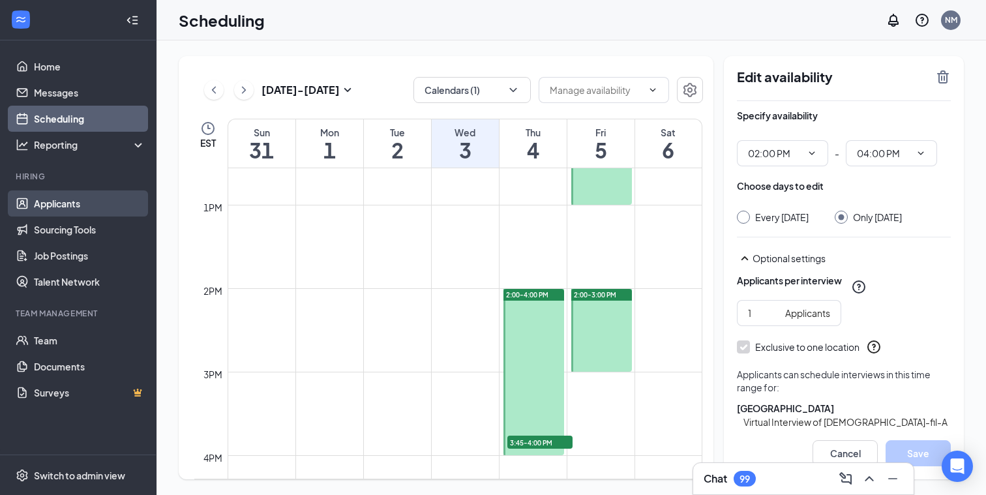
click at [44, 205] on link "Applicants" at bounding box center [90, 203] width 112 height 26
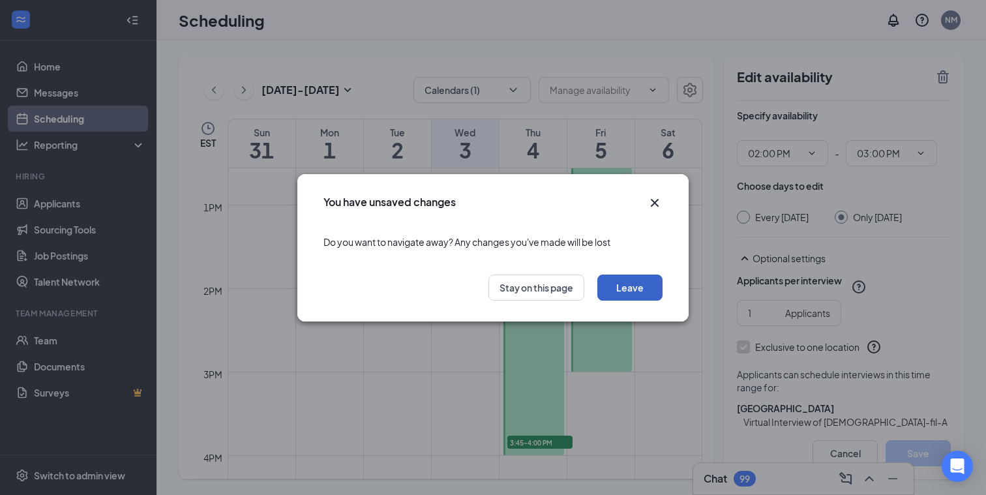
click at [637, 287] on button "Leave" at bounding box center [630, 288] width 65 height 26
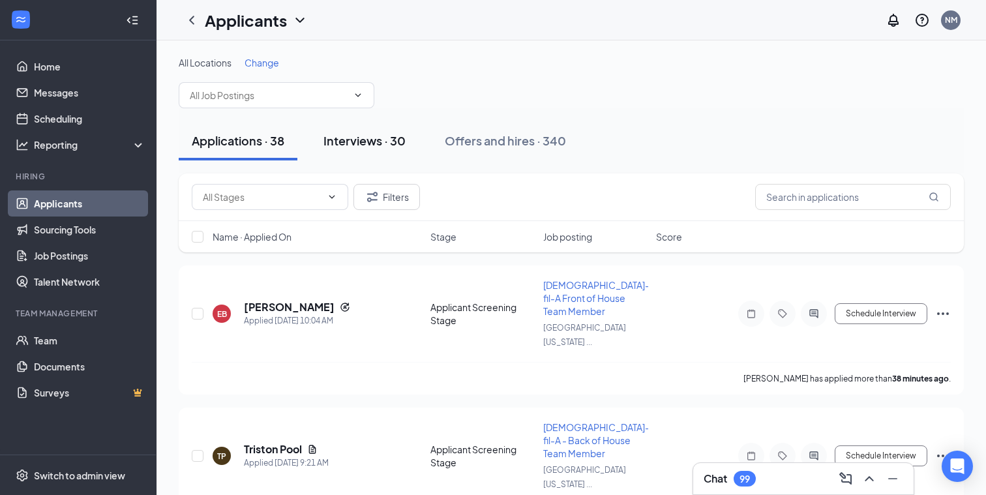
click at [362, 134] on div "Interviews · 30" at bounding box center [365, 140] width 82 height 16
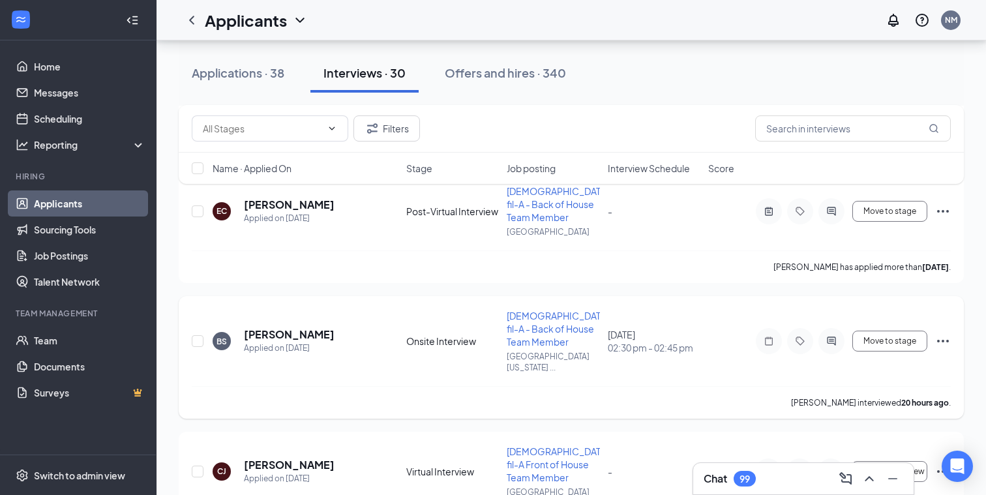
scroll to position [471, 0]
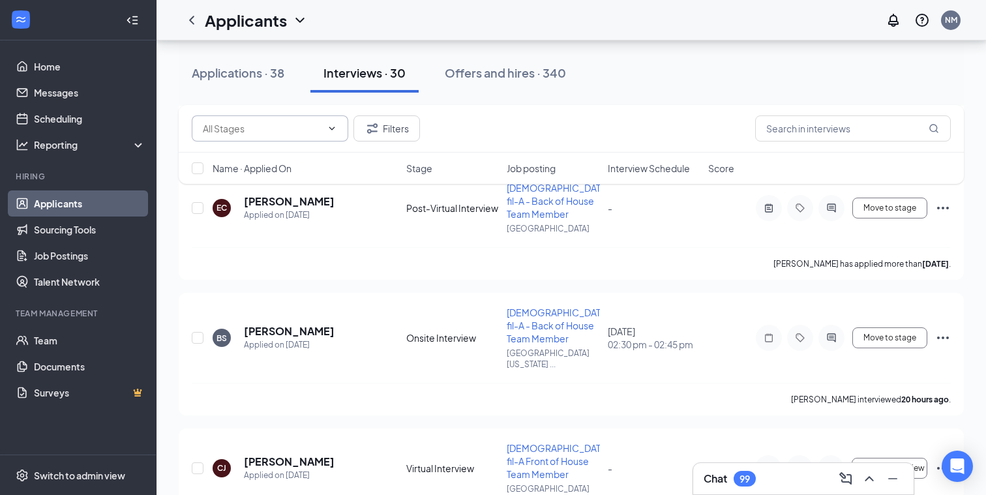
click at [332, 127] on icon "ChevronDown" at bounding box center [332, 128] width 10 height 10
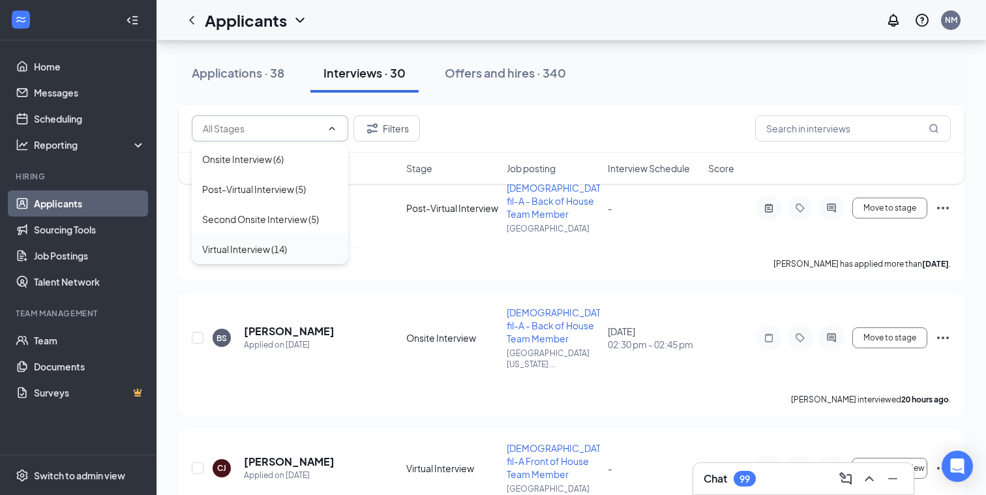
click at [260, 249] on div "Virtual Interview (14)" at bounding box center [244, 249] width 85 height 14
type input "Virtual Interview (14)"
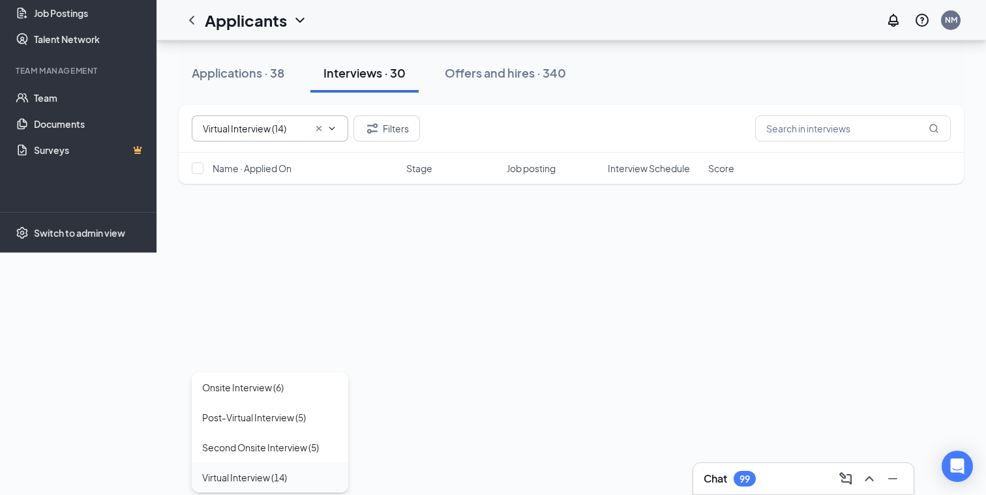
scroll to position [0, 0]
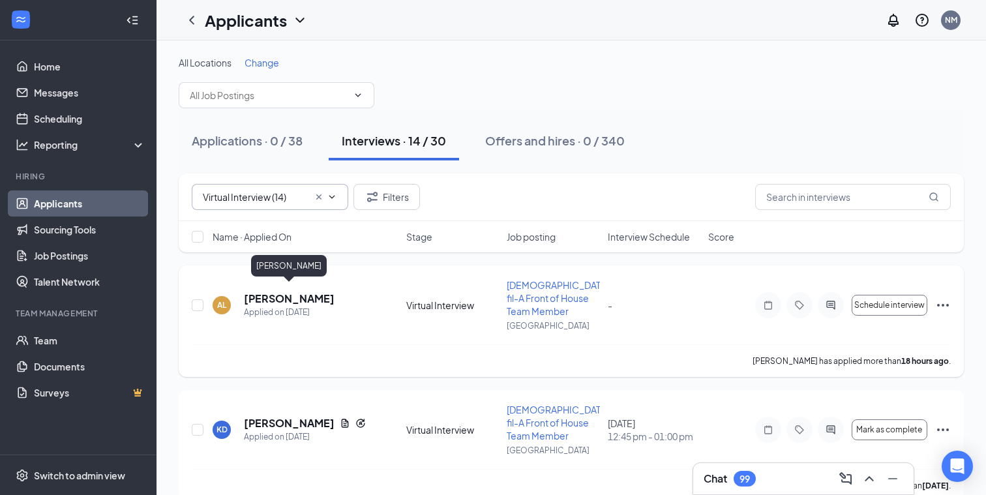
click at [305, 293] on h5 "[PERSON_NAME]" at bounding box center [289, 299] width 91 height 14
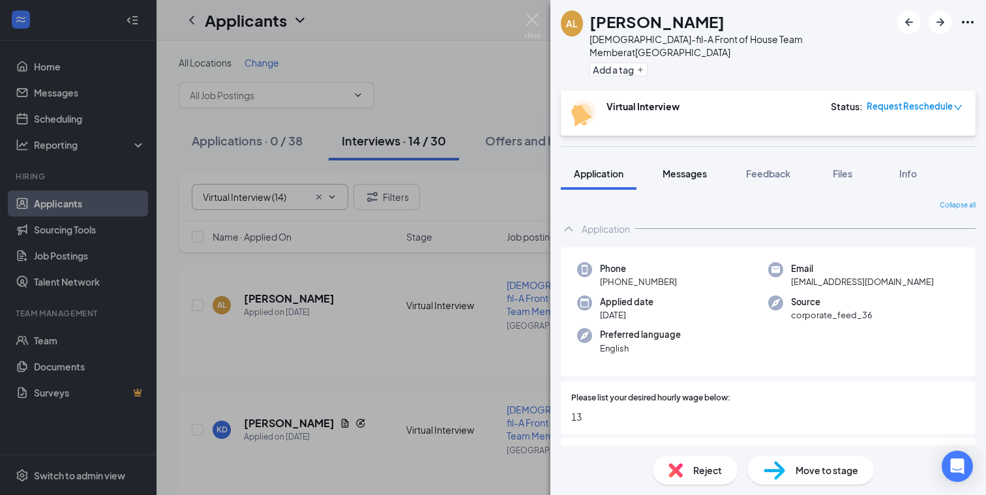
click at [696, 168] on span "Messages" at bounding box center [685, 174] width 44 height 12
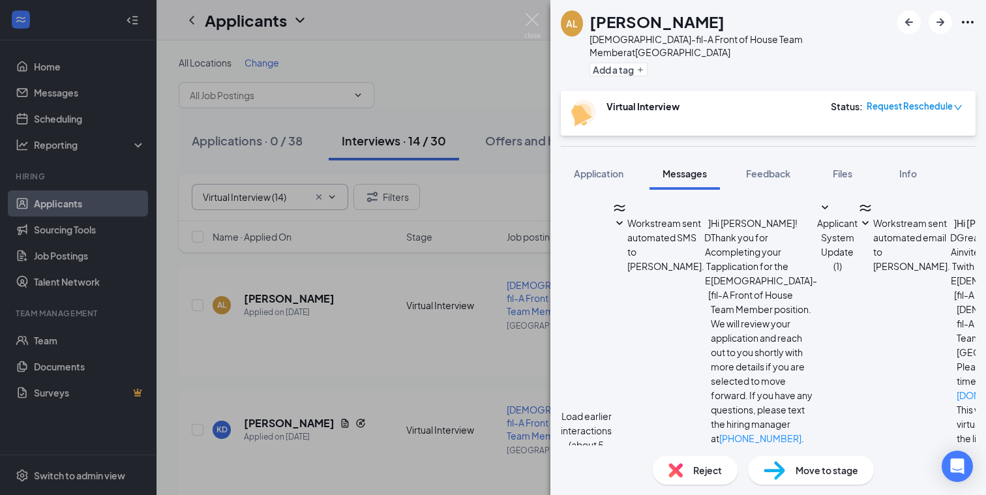
click at [612, 409] on button "Load earlier interactions (about 5 more)" at bounding box center [586, 437] width 51 height 57
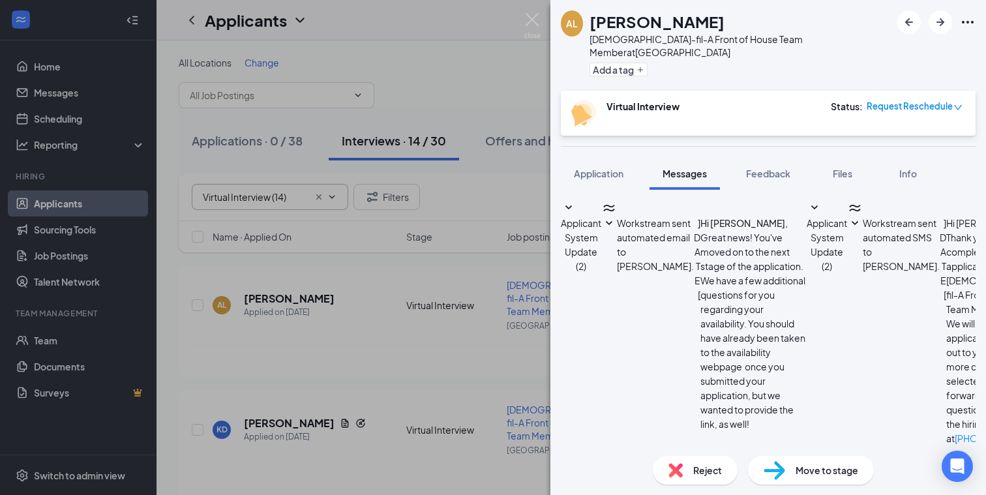
click at [601, 217] on span "Applicant System Update (2)" at bounding box center [581, 244] width 40 height 55
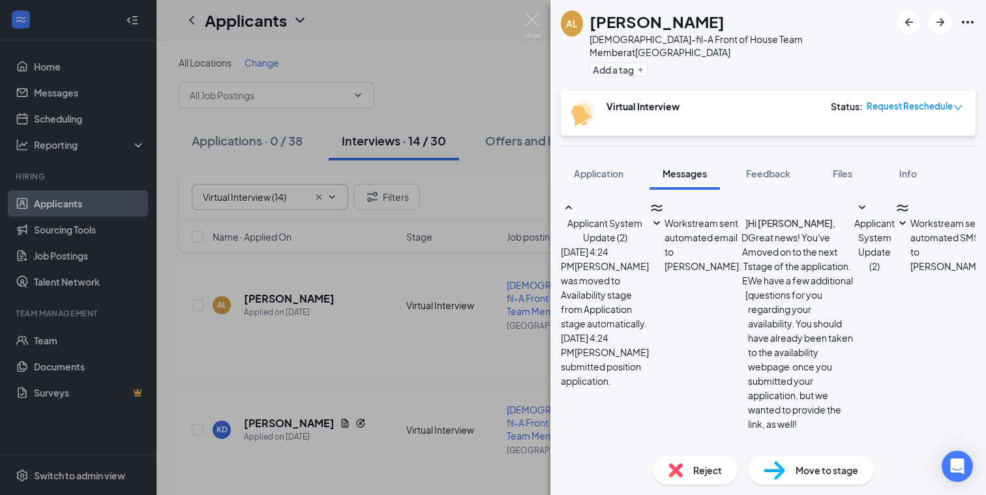
scroll to position [71, 0]
click at [663, 232] on icon "SmallChevronDown" at bounding box center [657, 224] width 16 height 16
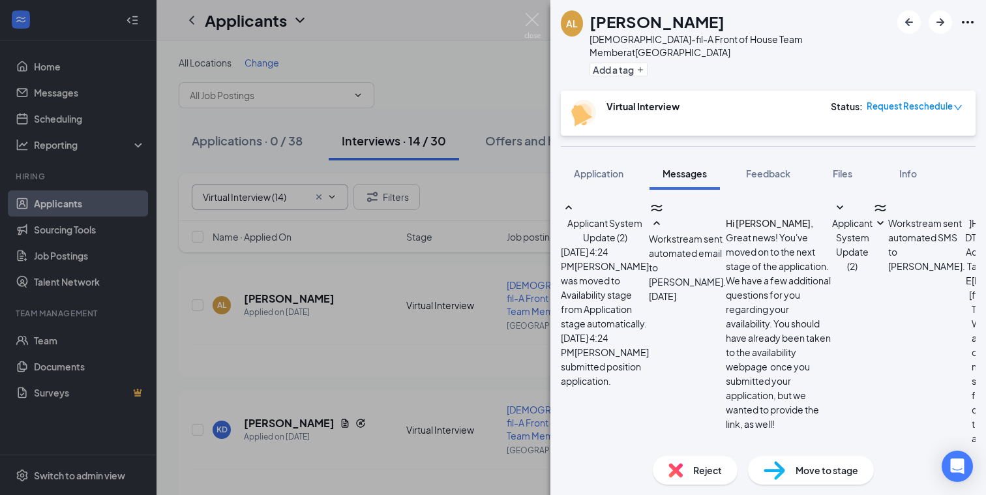
scroll to position [435, 0]
click at [832, 219] on span "Applicant System Update (2)" at bounding box center [852, 244] width 40 height 55
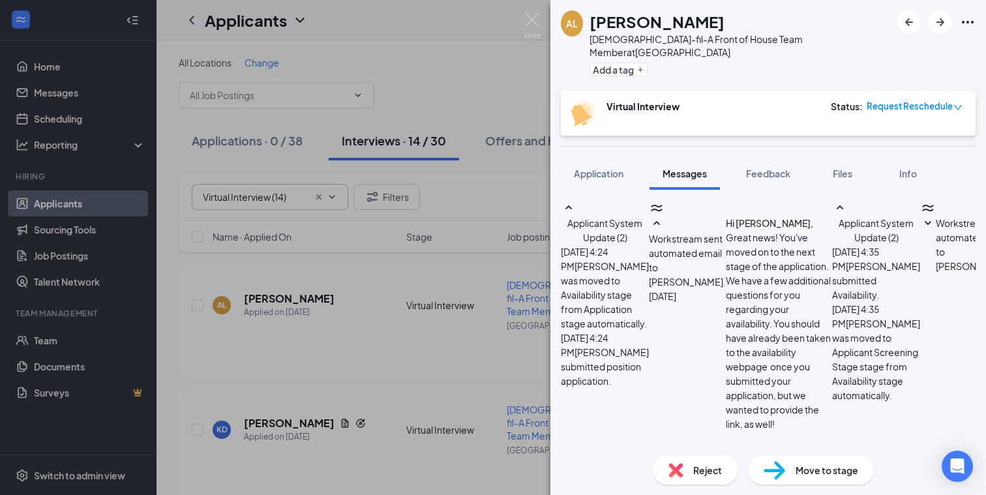
scroll to position [526, 0]
click at [920, 232] on icon "SmallChevronDown" at bounding box center [928, 224] width 16 height 16
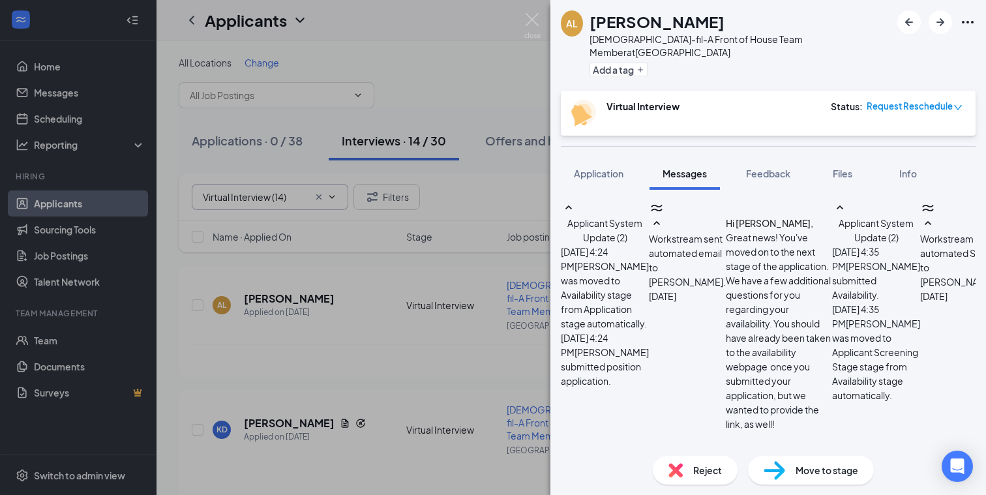
scroll to position [1089, 0]
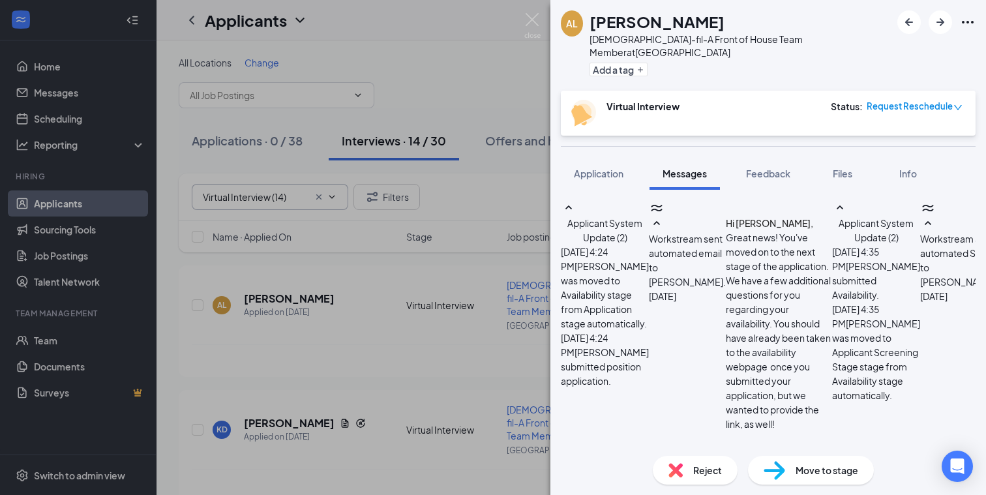
scroll to position [2091, 0]
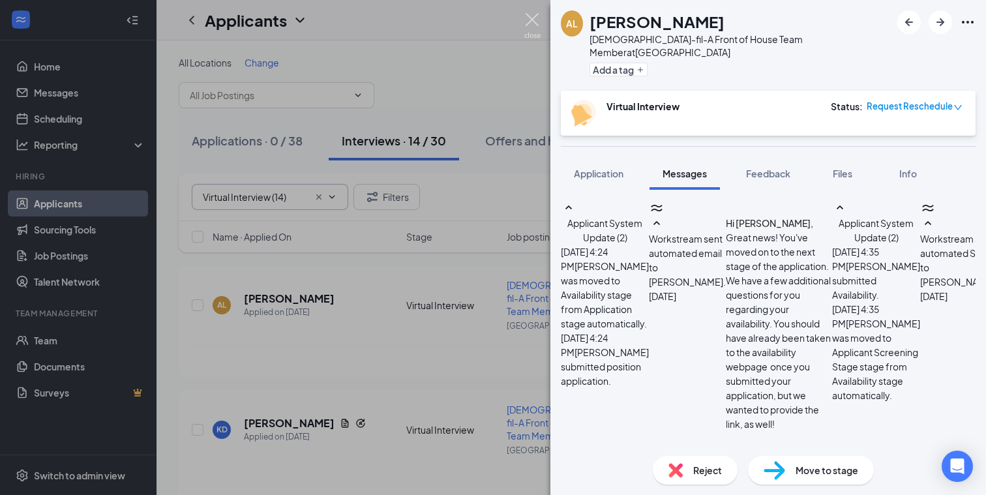
click at [530, 16] on img at bounding box center [532, 25] width 16 height 25
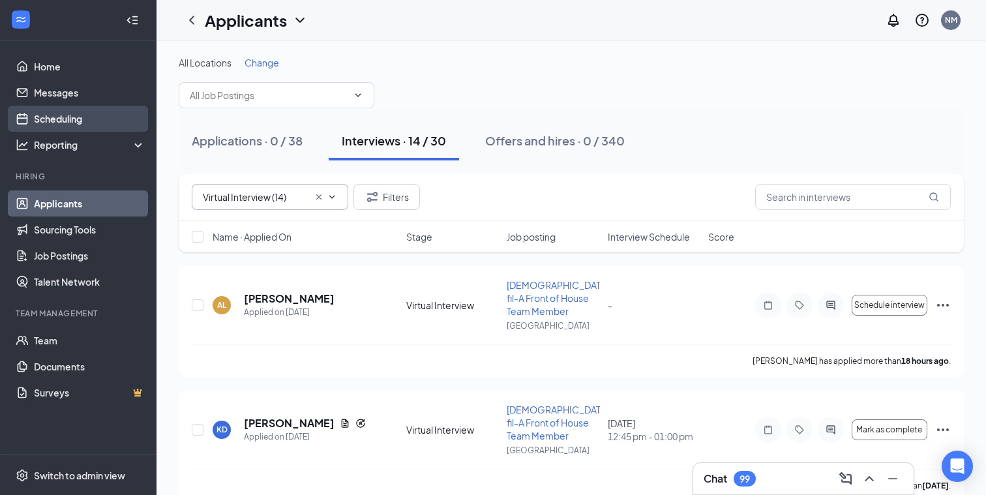
click at [85, 121] on link "Scheduling" at bounding box center [90, 119] width 112 height 26
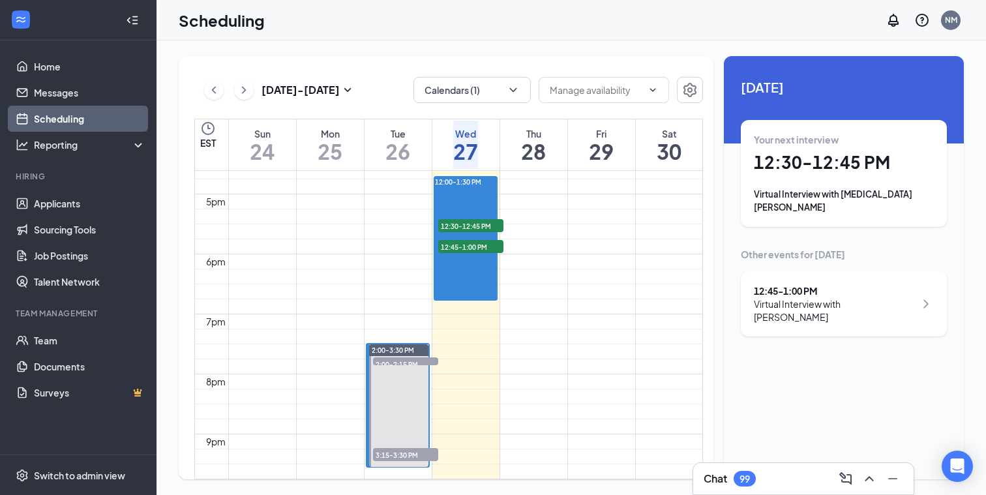
scroll to position [992, 0]
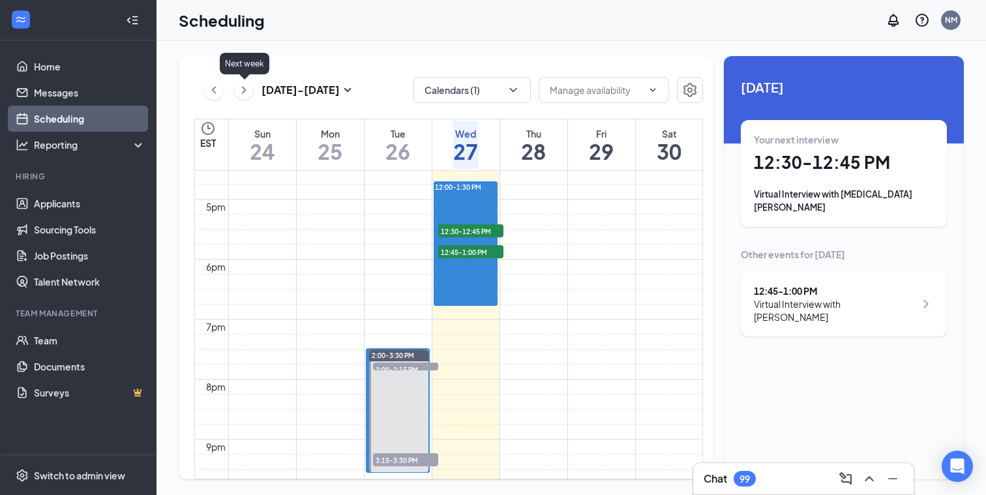
click at [242, 91] on icon "ChevronRight" at bounding box center [243, 90] width 13 height 16
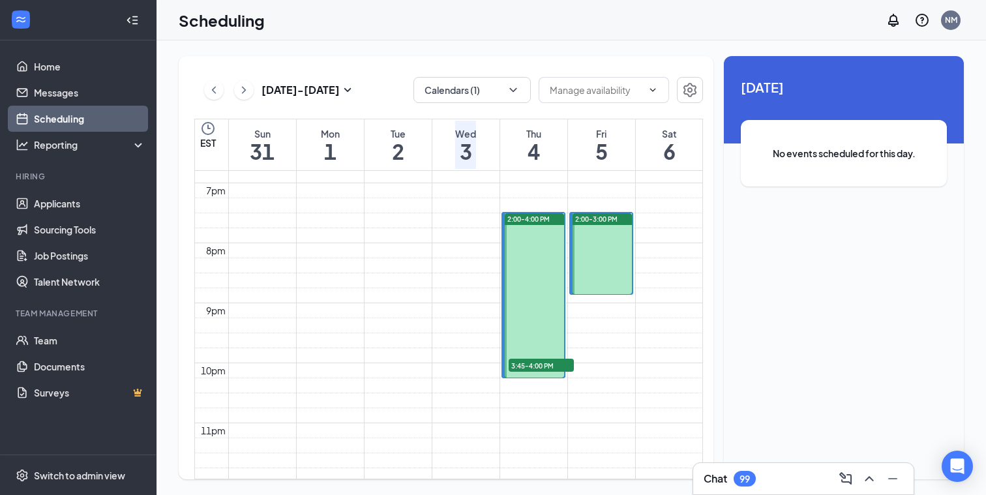
scroll to position [1132, 0]
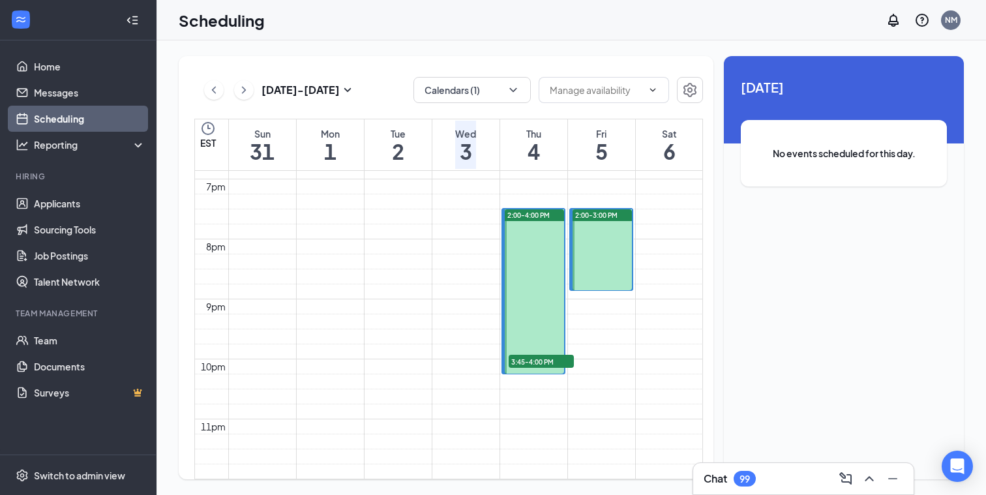
click at [542, 313] on div at bounding box center [534, 291] width 59 height 164
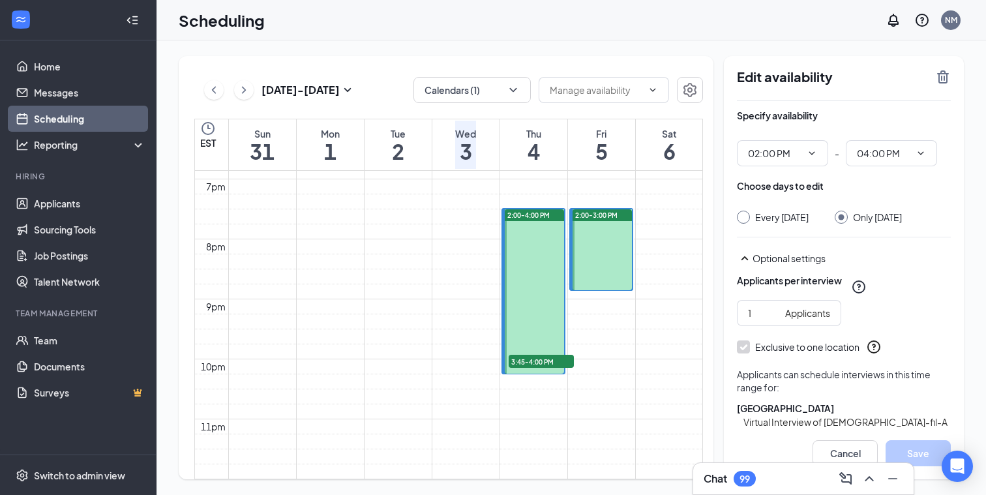
click at [532, 326] on div at bounding box center [534, 291] width 59 height 164
click at [904, 151] on input "04:00 PM" at bounding box center [883, 153] width 53 height 14
click at [871, 153] on input "04:00 PM" at bounding box center [883, 153] width 53 height 14
click at [871, 155] on input "04:00 PM" at bounding box center [883, 153] width 53 height 14
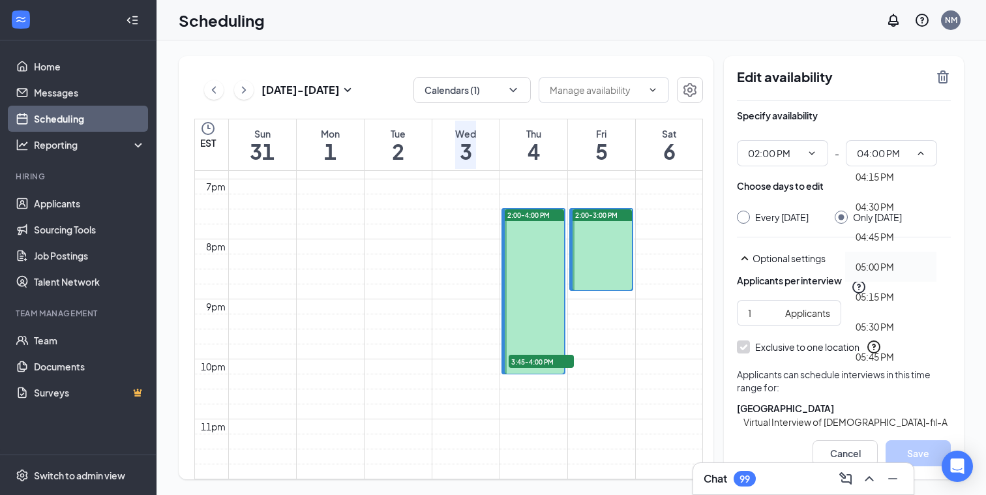
click at [881, 262] on div "05:00 PM" at bounding box center [875, 267] width 38 height 14
type input "05:00 PM"
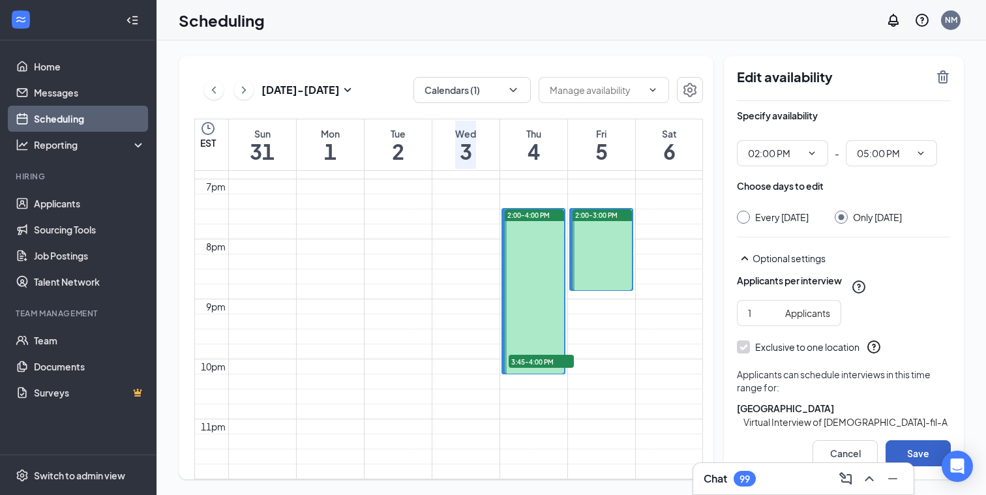
click at [933, 455] on button "Save" at bounding box center [918, 453] width 65 height 26
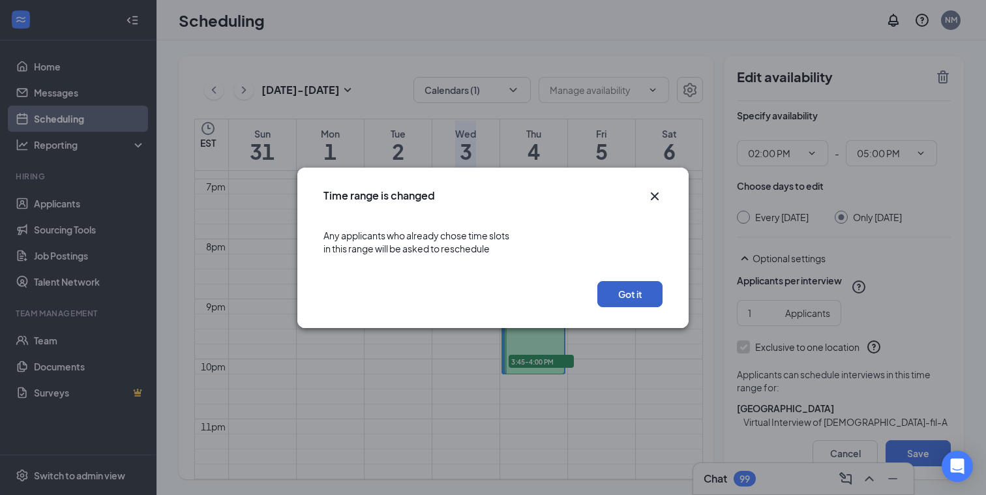
click at [630, 293] on button "Got it" at bounding box center [630, 294] width 65 height 26
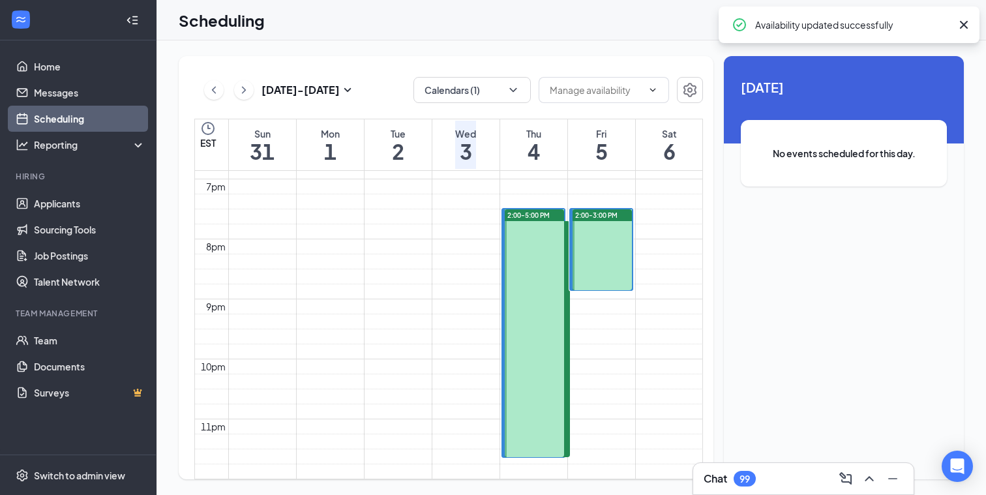
click at [542, 234] on span "3:45-4:00 PM" at bounding box center [537, 227] width 65 height 13
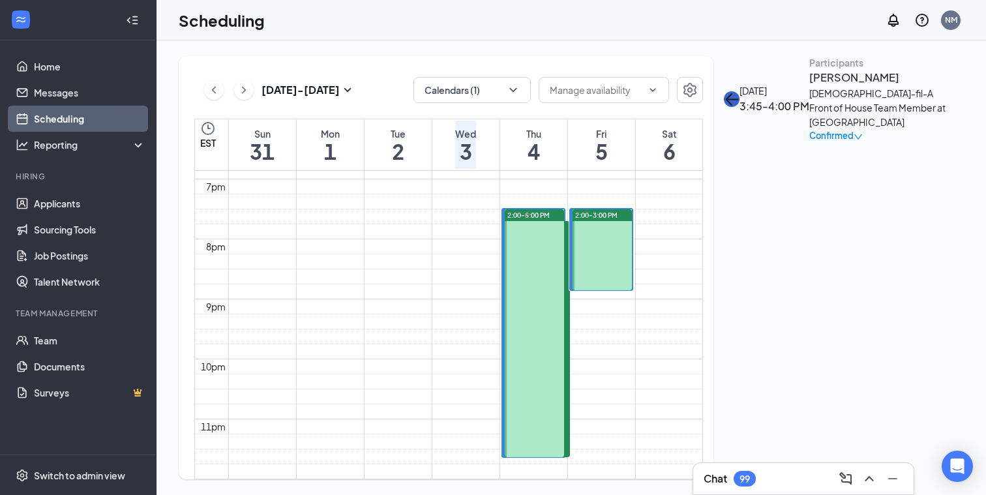
click at [740, 91] on icon "ArrowLeft" at bounding box center [732, 99] width 16 height 16
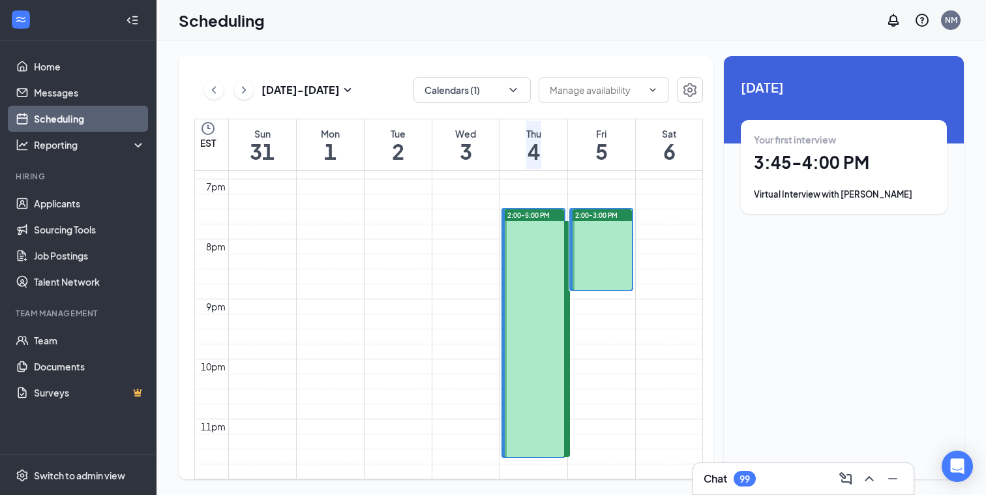
click at [716, 478] on h3 "Chat" at bounding box center [715, 479] width 23 height 14
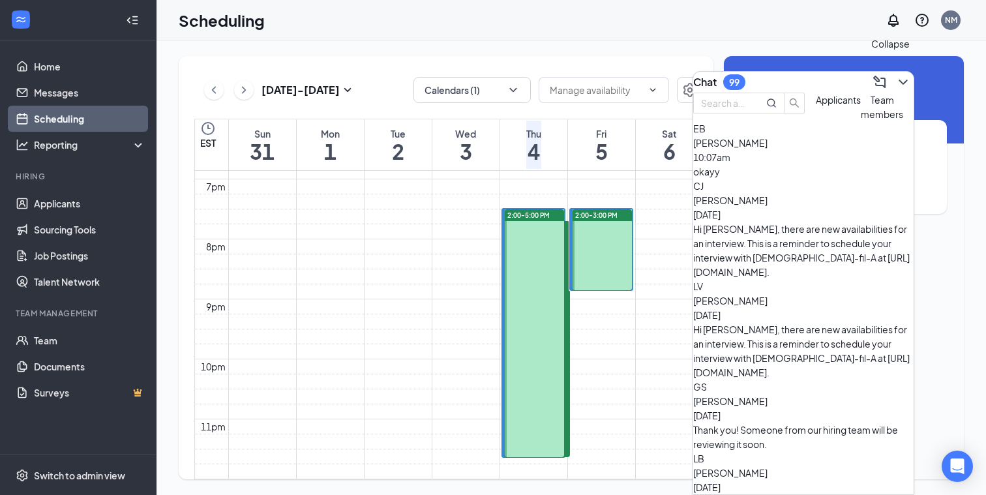
click at [897, 78] on icon "ChevronDown" at bounding box center [904, 82] width 16 height 16
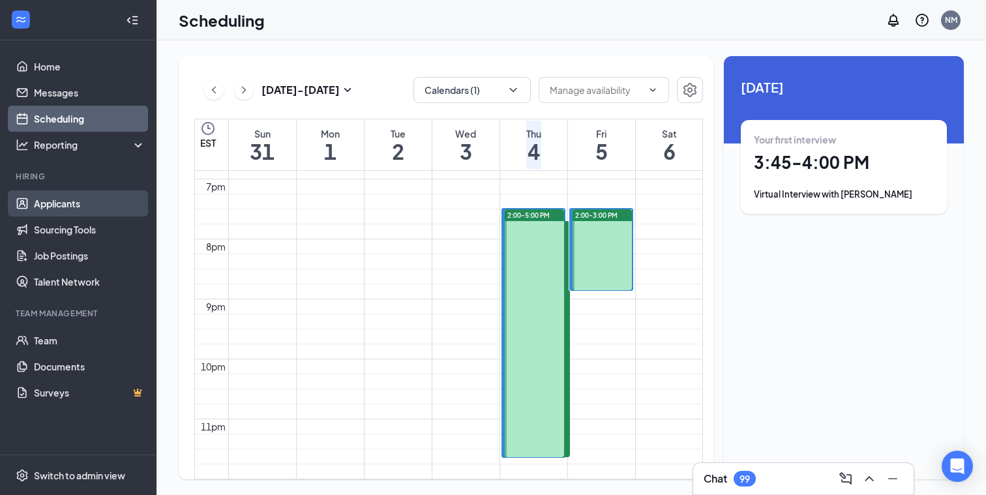
click at [34, 203] on link "Applicants" at bounding box center [90, 203] width 112 height 26
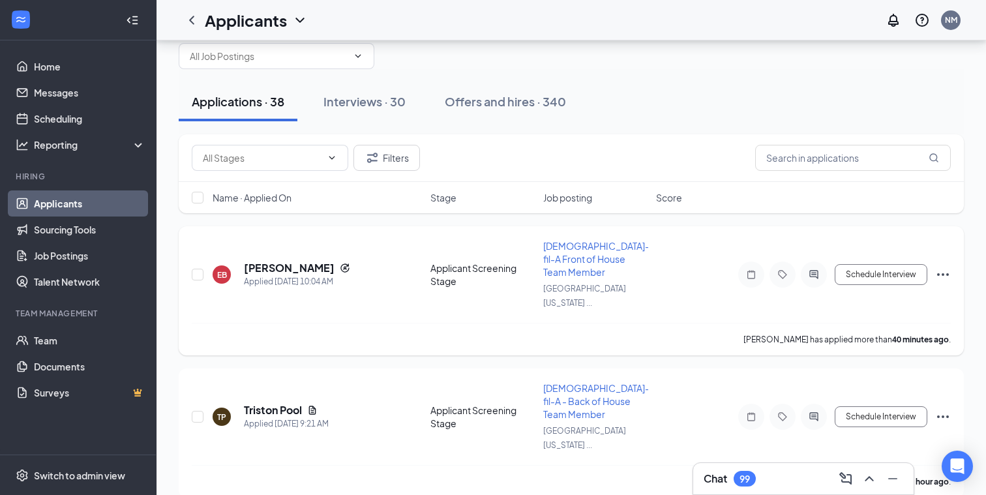
scroll to position [46, 0]
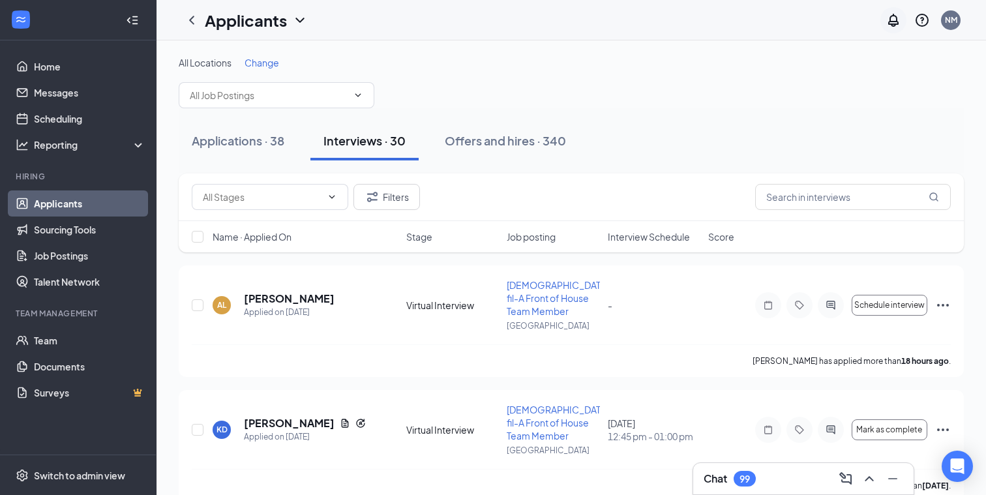
click at [892, 19] on icon "Notifications" at bounding box center [894, 20] width 16 height 16
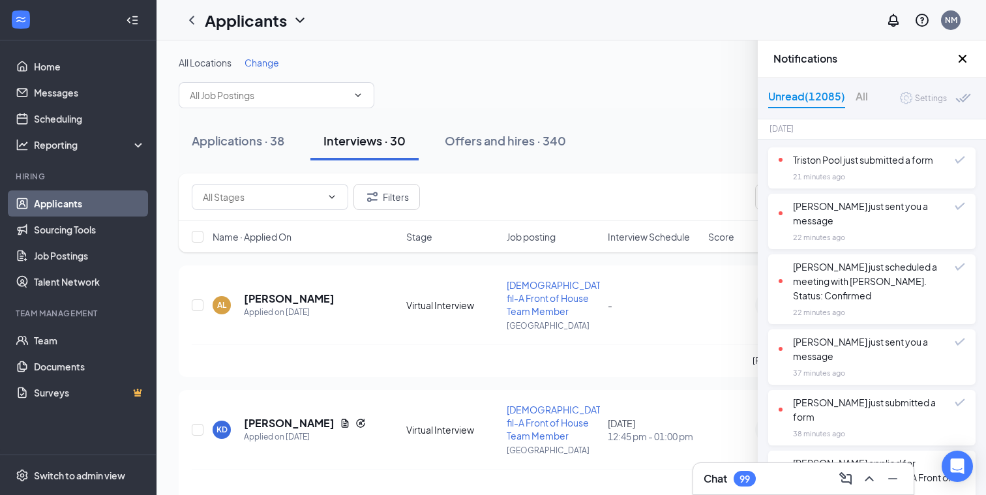
click at [862, 210] on div "Caileb Mull just sent you a message" at bounding box center [867, 213] width 176 height 29
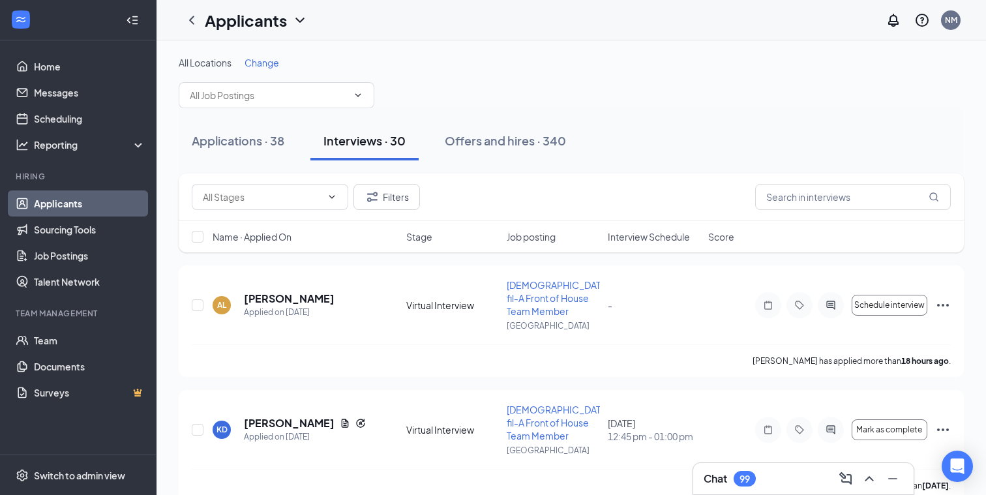
click at [716, 477] on h3 "Chat" at bounding box center [715, 479] width 23 height 14
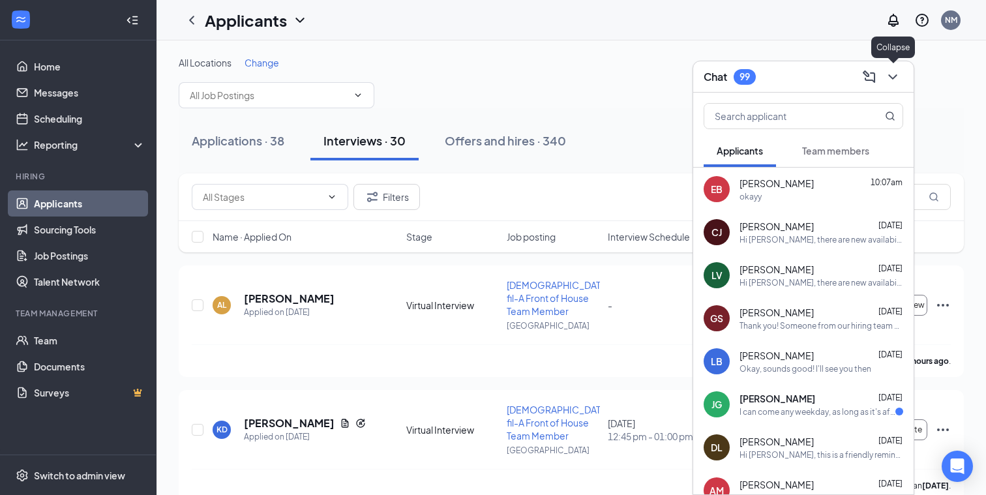
click at [898, 76] on icon "ChevronDown" at bounding box center [893, 77] width 16 height 16
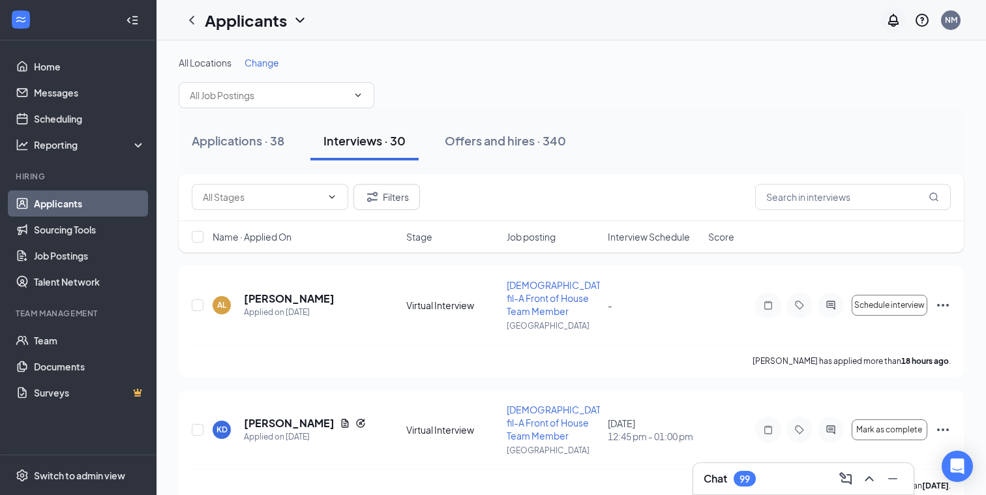
click at [890, 25] on icon "Notifications" at bounding box center [894, 20] width 16 height 16
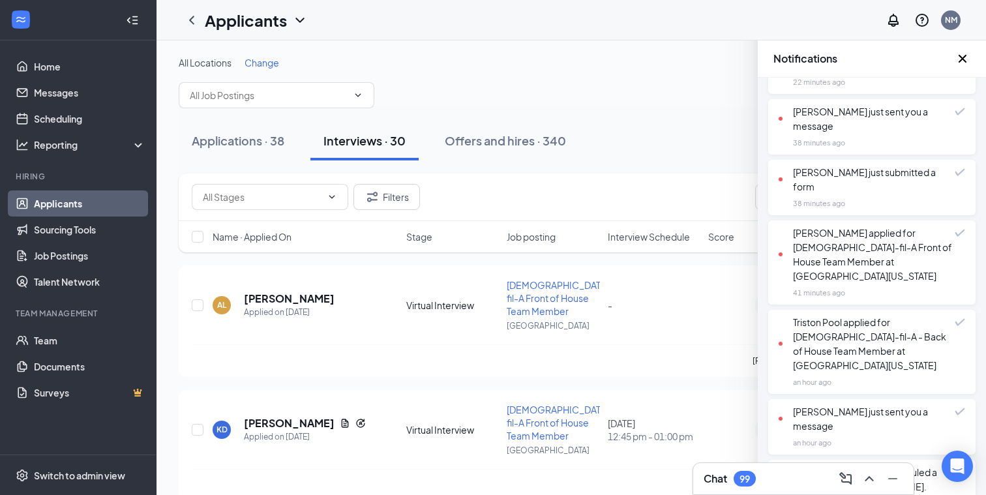
scroll to position [177, 0]
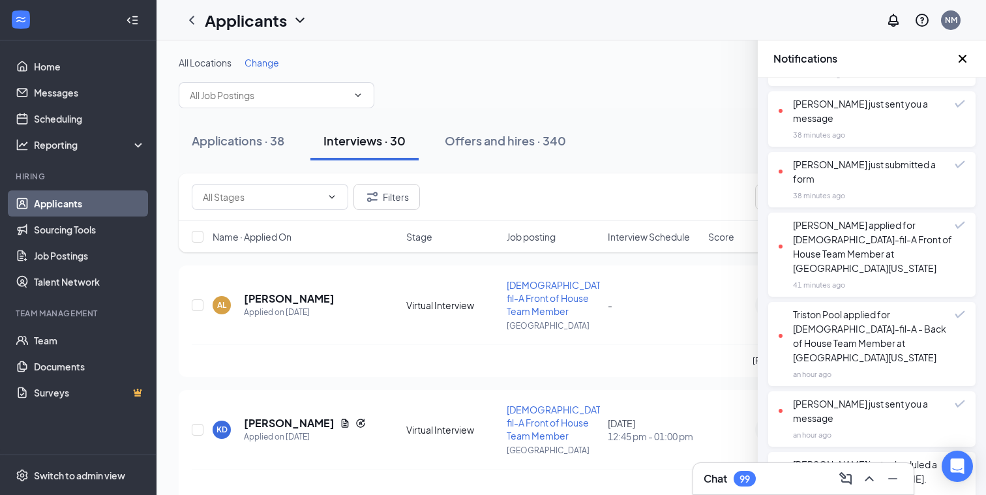
click at [867, 397] on div "Madison Lazarto just sent you a message" at bounding box center [867, 411] width 176 height 29
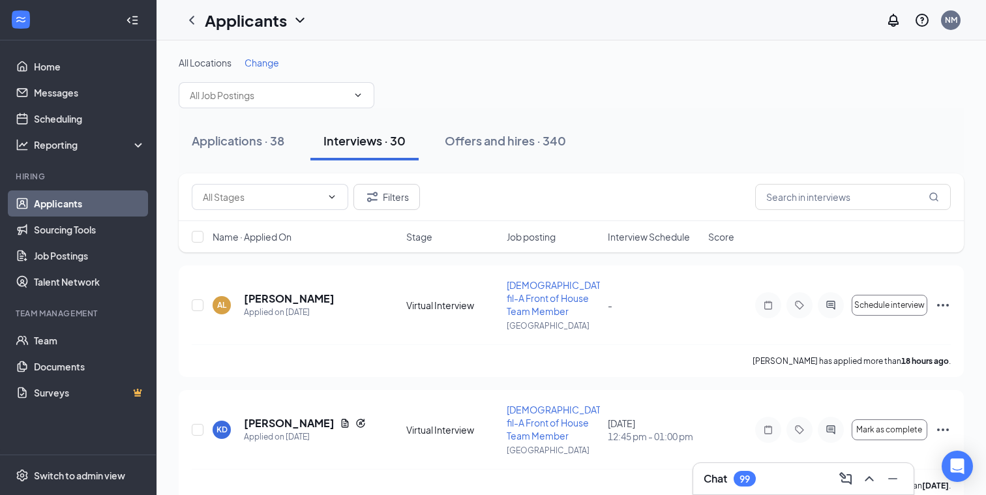
click at [718, 473] on h3 "Chat" at bounding box center [715, 479] width 23 height 14
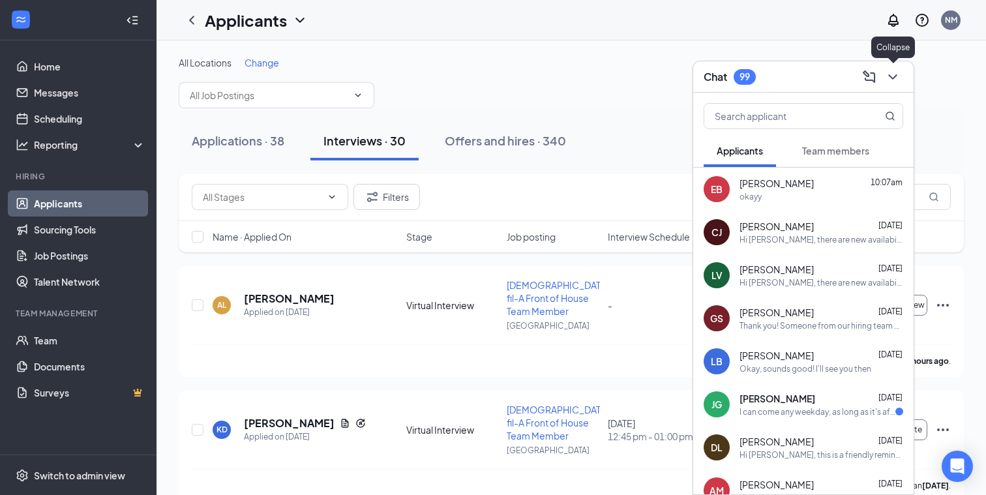
click at [895, 81] on icon "ChevronDown" at bounding box center [893, 77] width 16 height 16
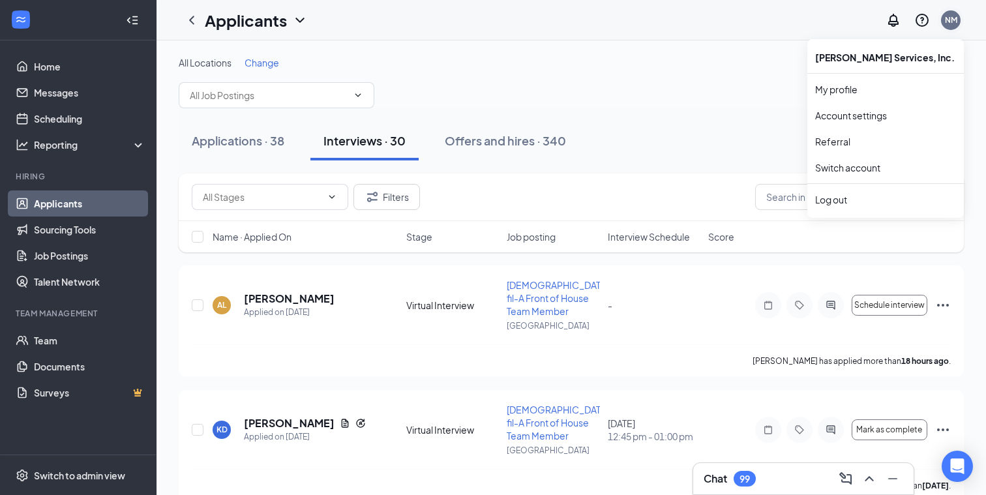
click at [954, 21] on div "NM" at bounding box center [951, 19] width 12 height 11
click at [867, 112] on link "Account settings" at bounding box center [885, 115] width 141 height 13
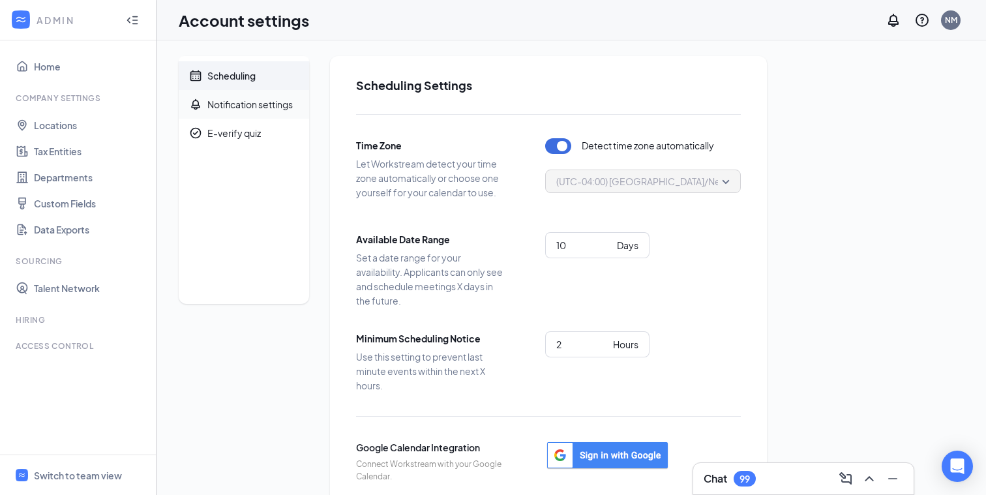
click at [252, 103] on div "Notification settings" at bounding box center [249, 104] width 85 height 13
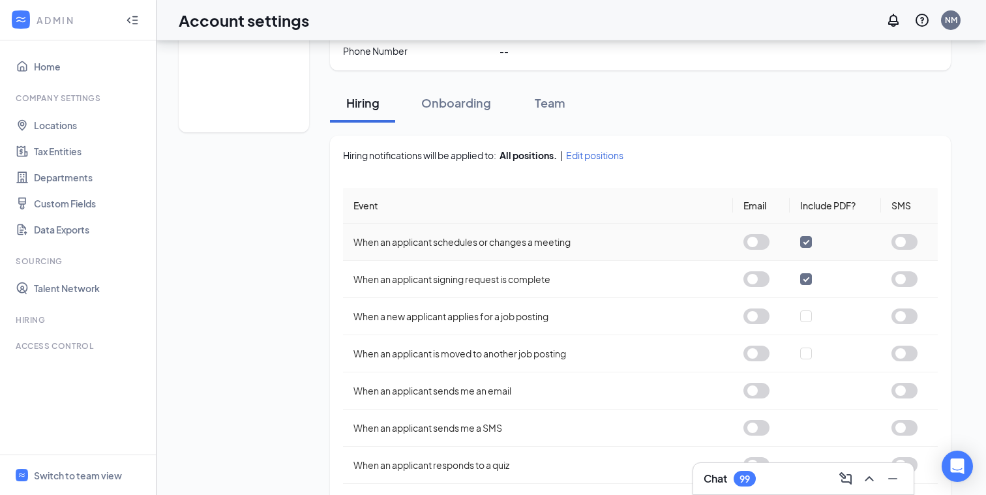
scroll to position [173, 0]
click at [901, 239] on button "button" at bounding box center [905, 241] width 26 height 16
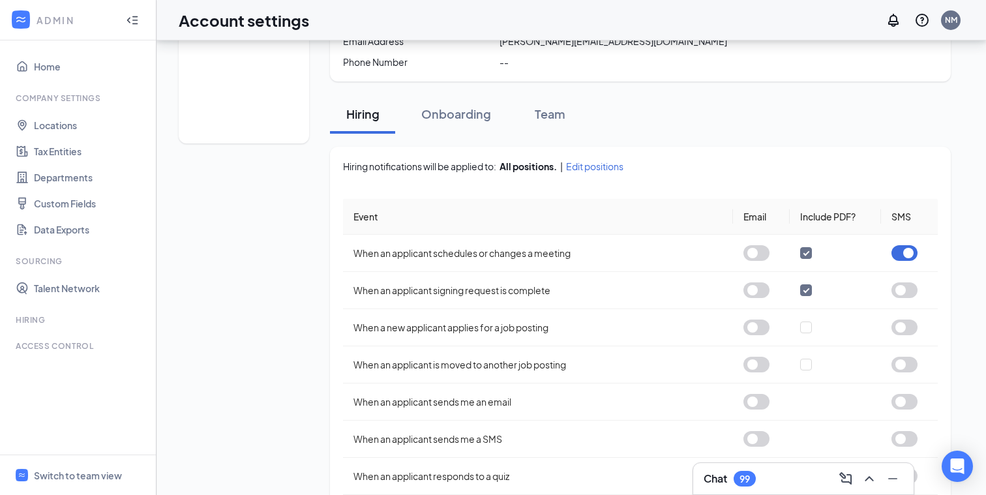
scroll to position [0, 0]
